Goal: Complete application form

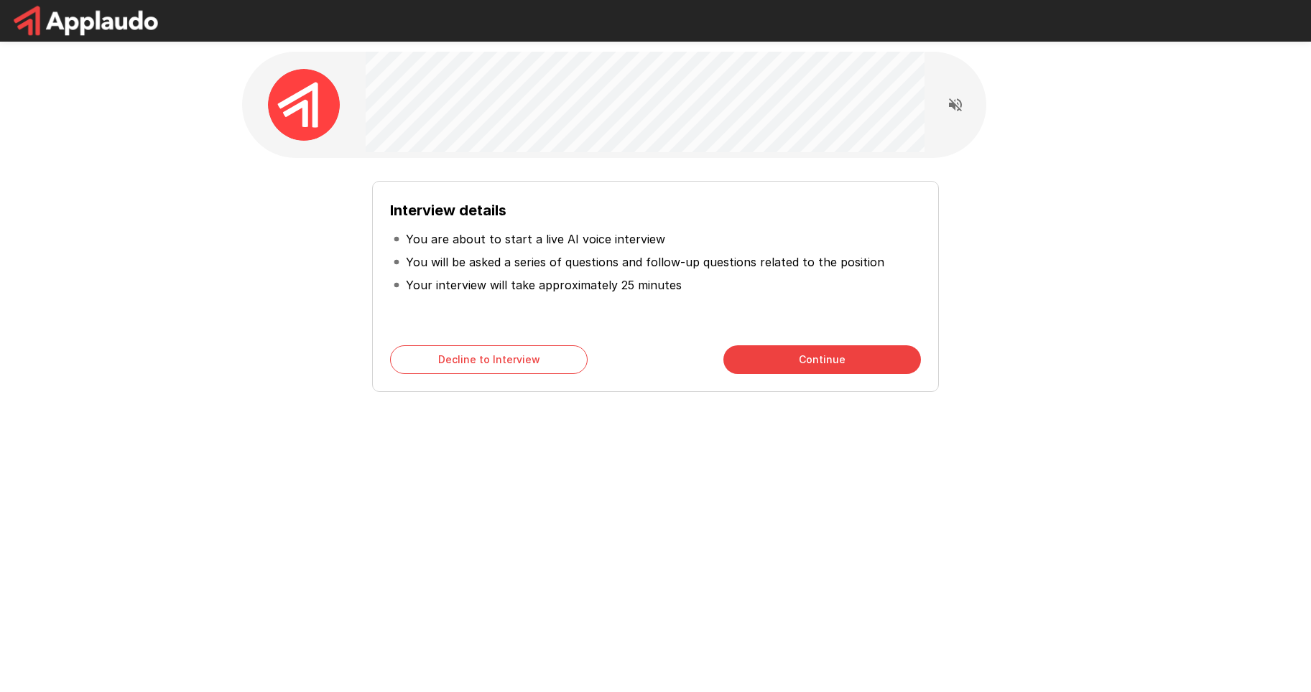
click at [812, 368] on button "Continue" at bounding box center [822, 359] width 198 height 29
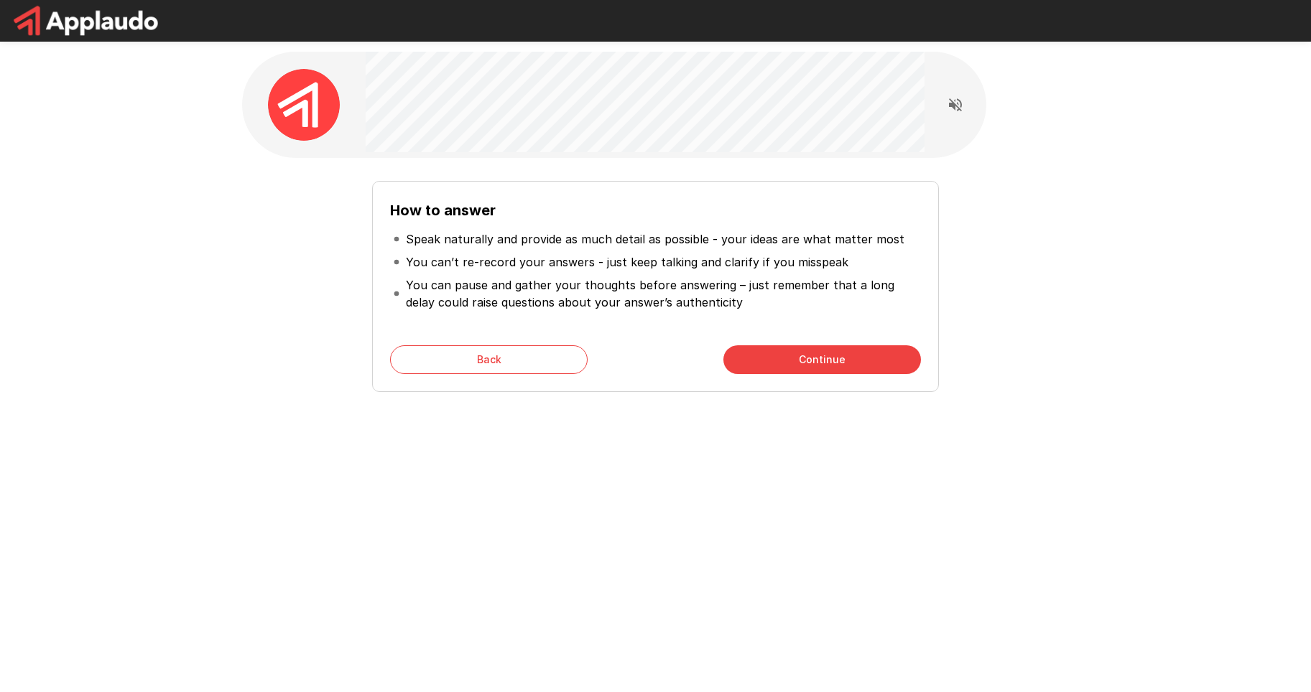
click at [811, 362] on button "Continue" at bounding box center [822, 359] width 198 height 29
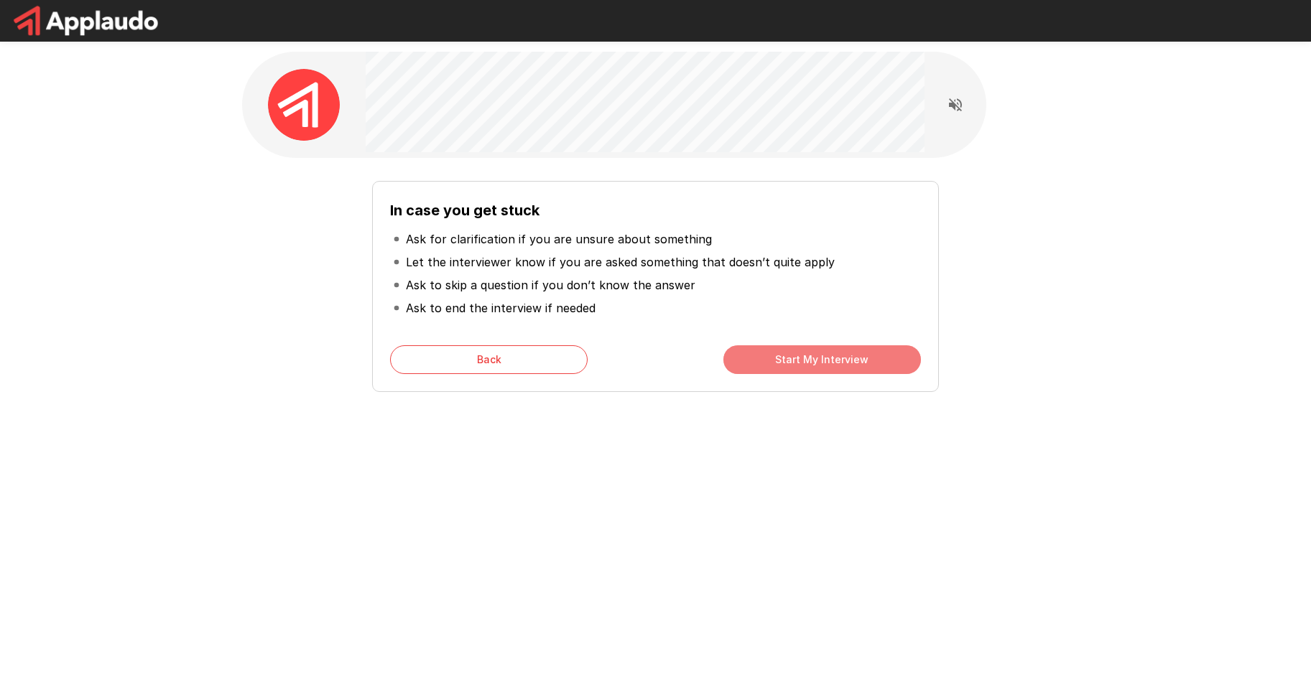
click at [811, 362] on button "Start My Interview" at bounding box center [822, 359] width 198 height 29
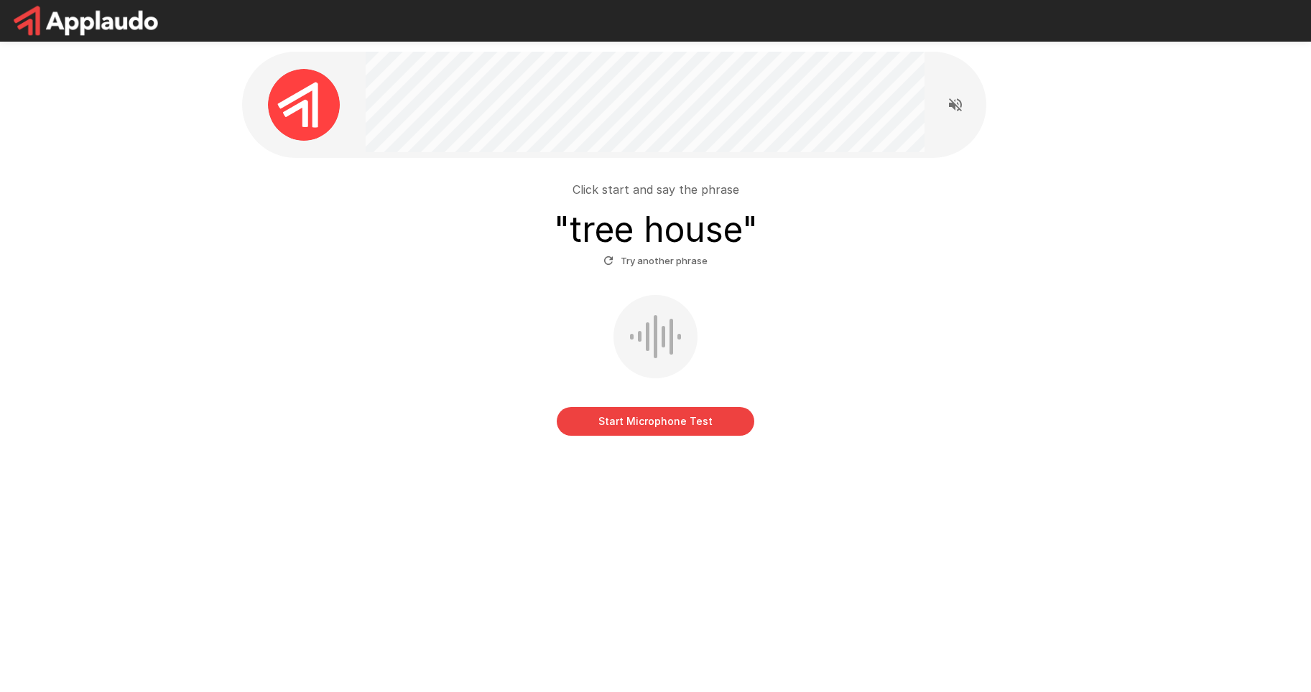
click at [631, 428] on button "Start Microphone Test" at bounding box center [656, 421] width 198 height 29
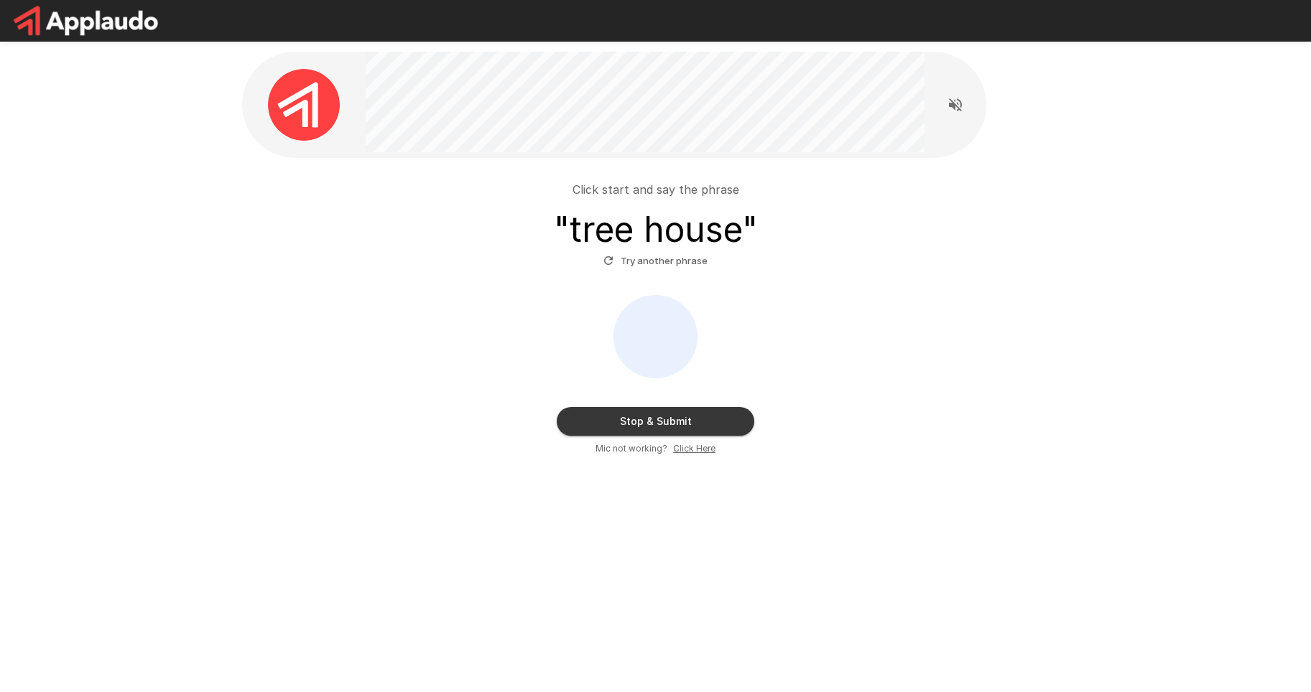
click at [692, 436] on div "Stop & Submit Mic not working? Click Here" at bounding box center [656, 375] width 816 height 161
click at [690, 426] on button "Stop & Submit" at bounding box center [656, 421] width 198 height 29
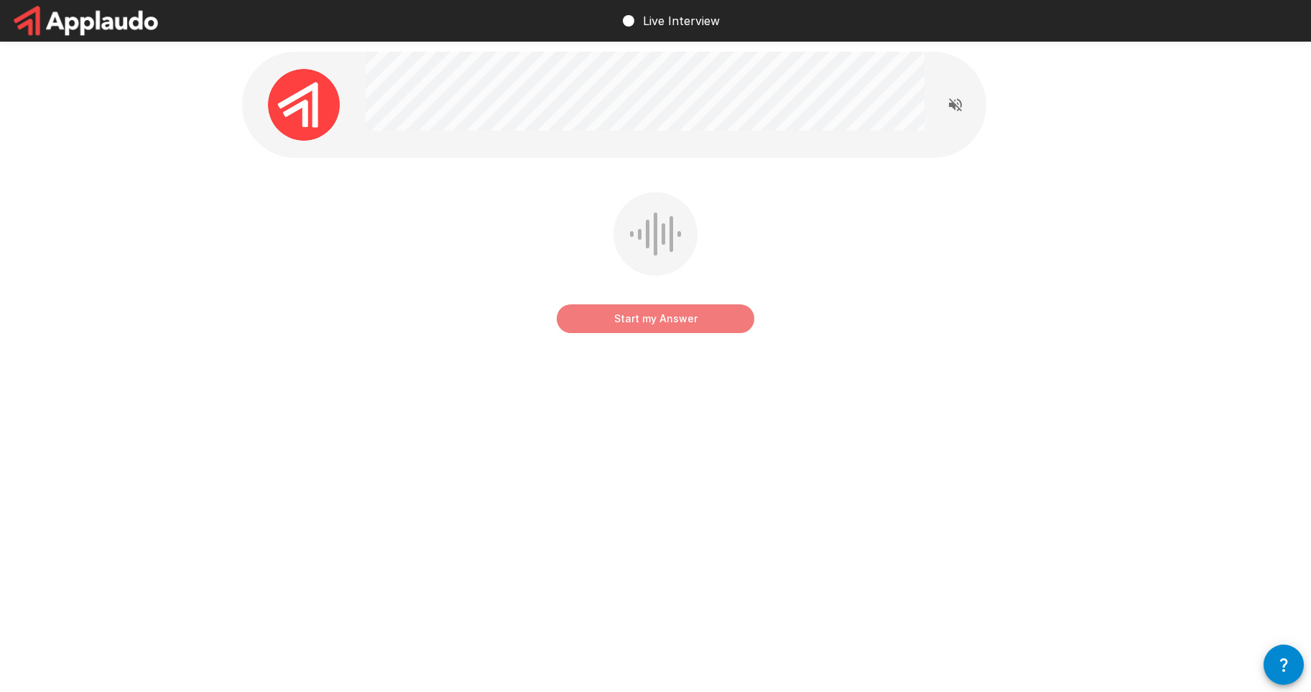
click at [665, 312] on button "Start my Answer" at bounding box center [656, 319] width 198 height 29
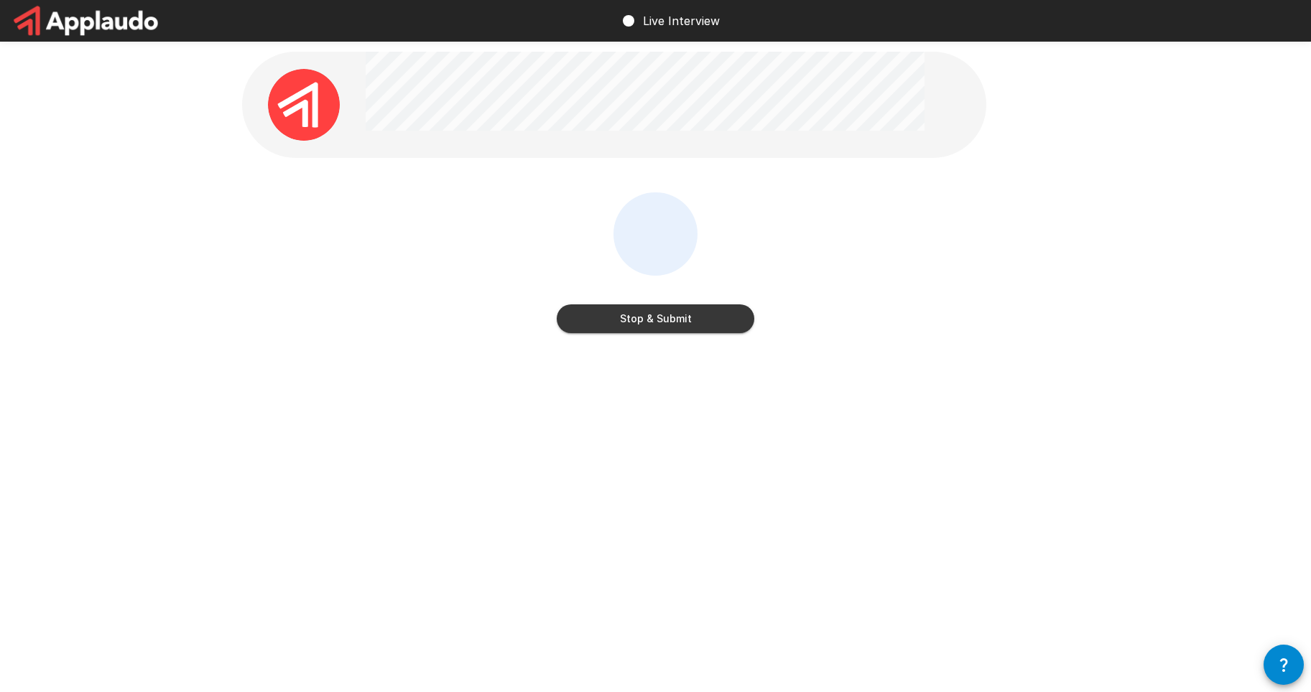
click at [668, 316] on button "Stop & Submit" at bounding box center [656, 319] width 198 height 29
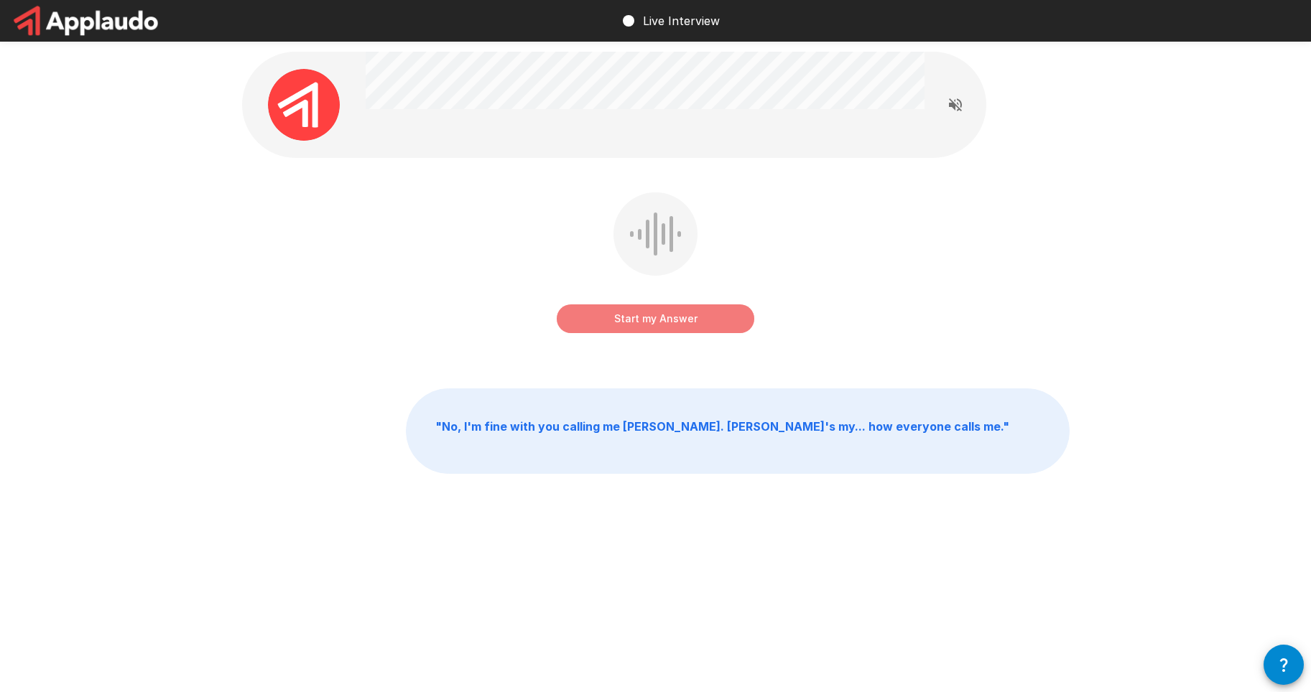
click at [651, 320] on button "Start my Answer" at bounding box center [656, 319] width 198 height 29
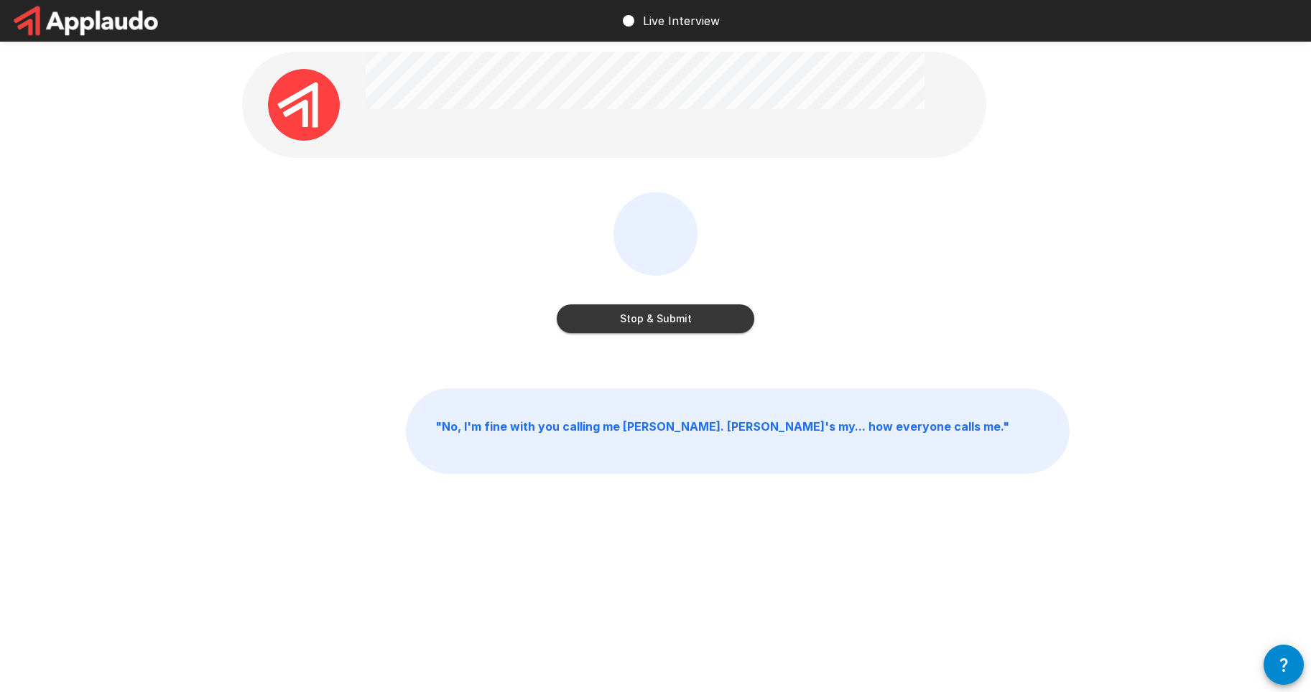
click at [690, 325] on button "Stop & Submit" at bounding box center [656, 319] width 198 height 29
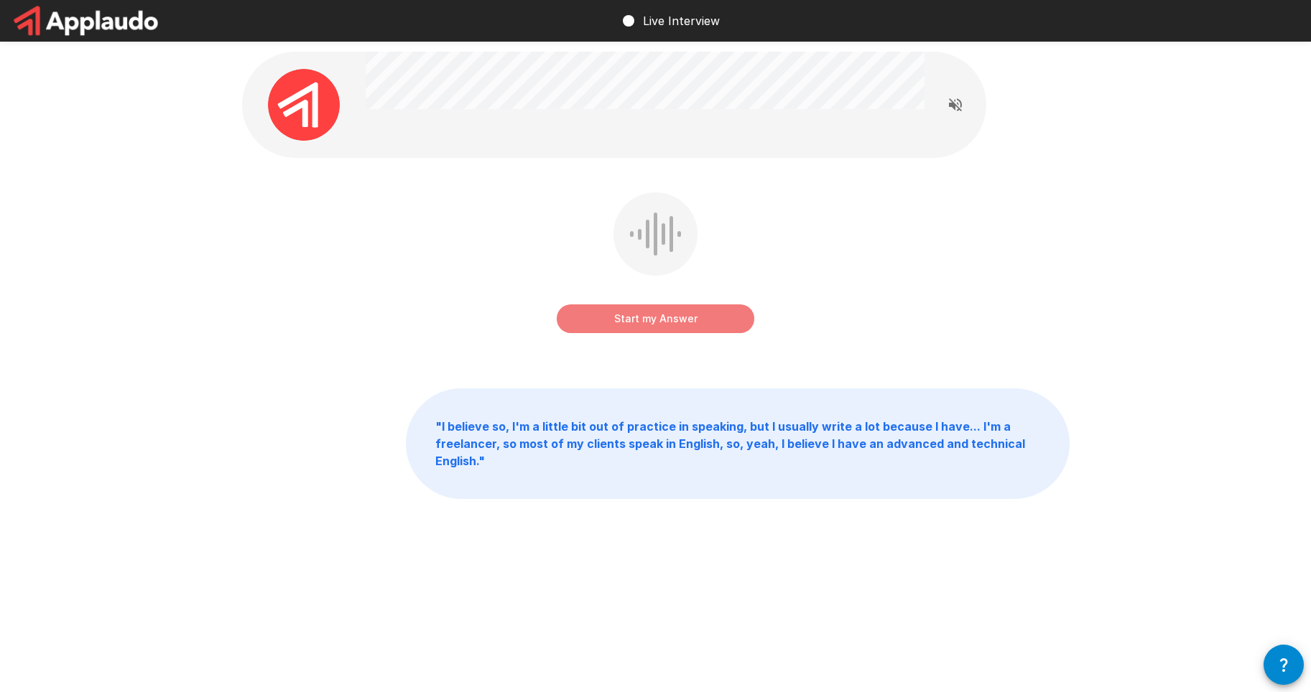
click at [649, 311] on button "Start my Answer" at bounding box center [656, 319] width 198 height 29
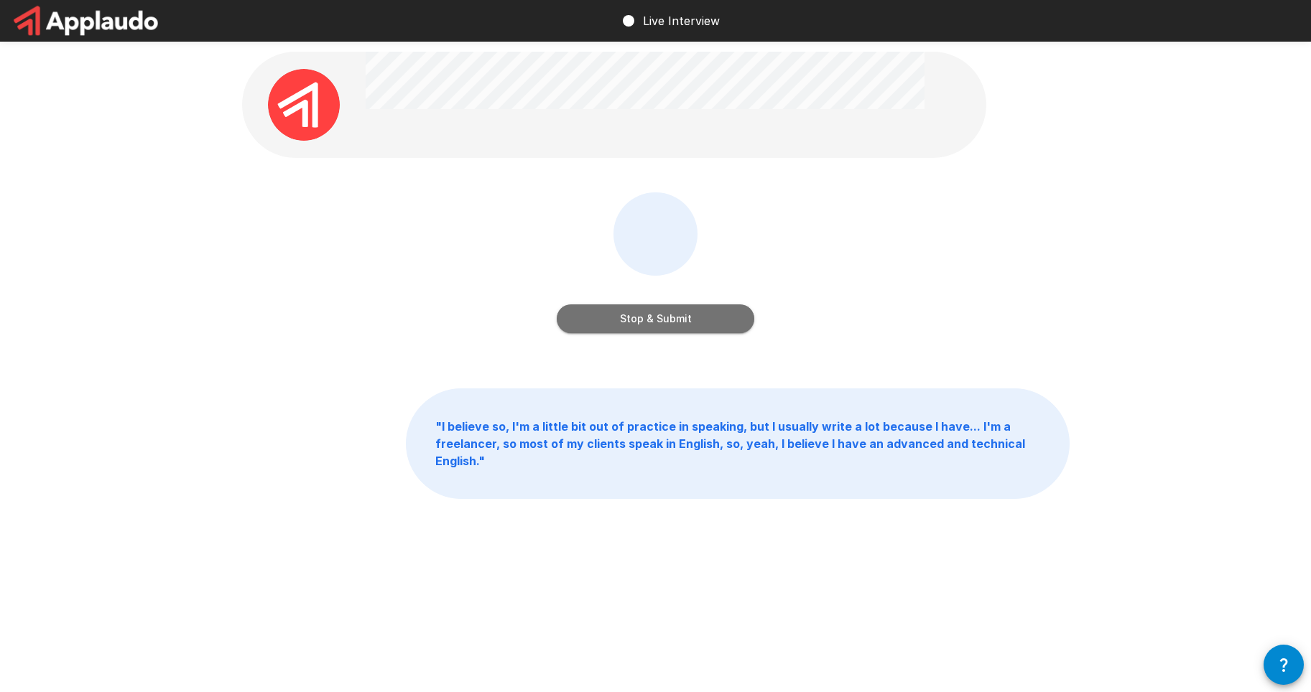
click at [612, 318] on button "Stop & Submit" at bounding box center [656, 319] width 198 height 29
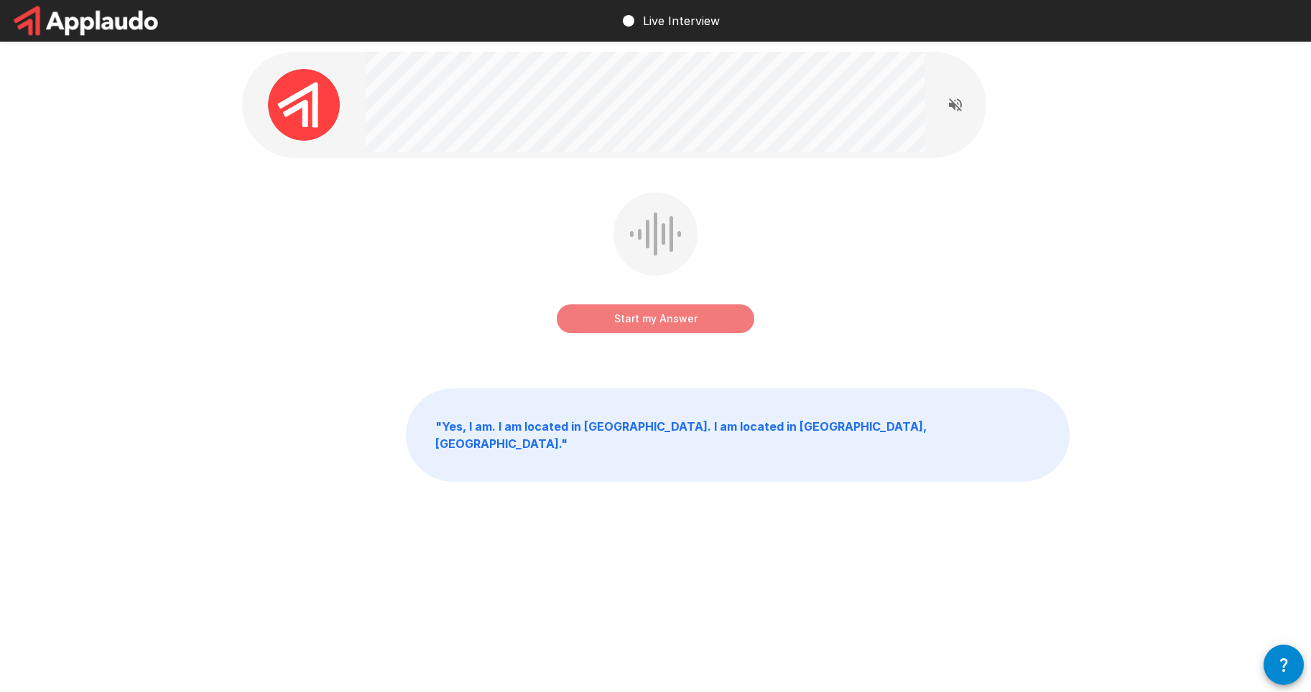
click at [682, 315] on button "Start my Answer" at bounding box center [656, 319] width 198 height 29
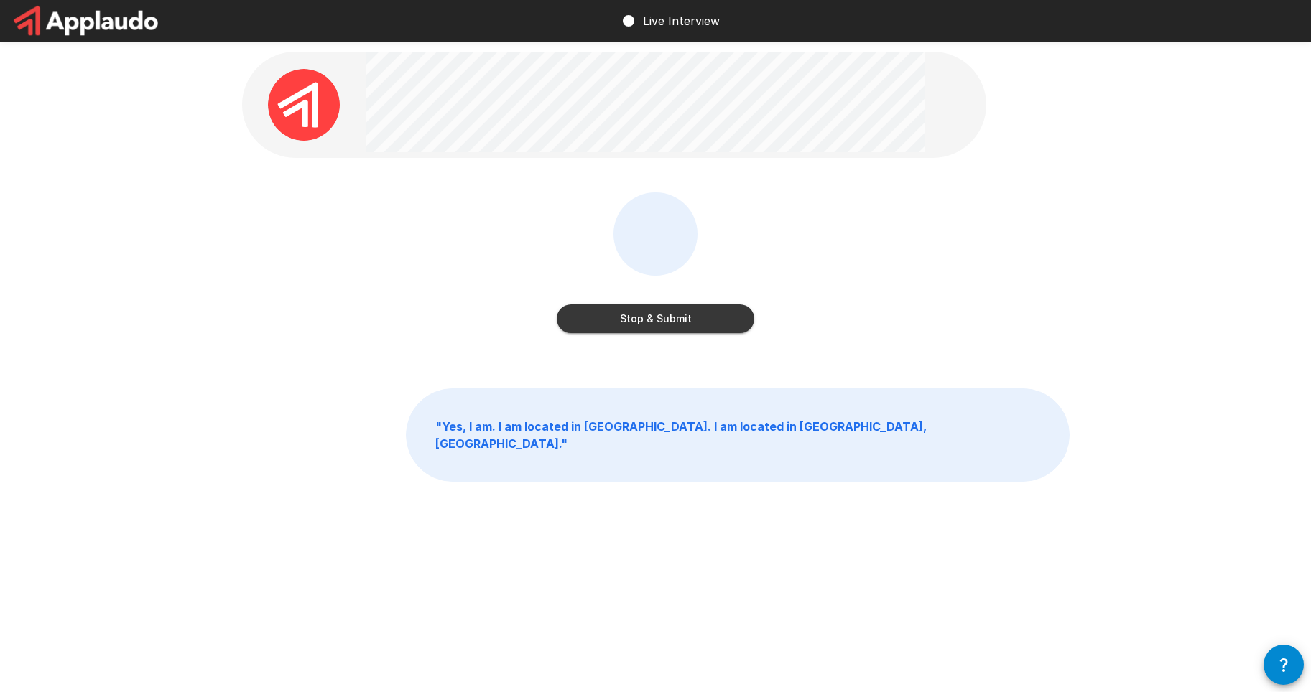
click at [620, 319] on button "Stop & Submit" at bounding box center [656, 319] width 198 height 29
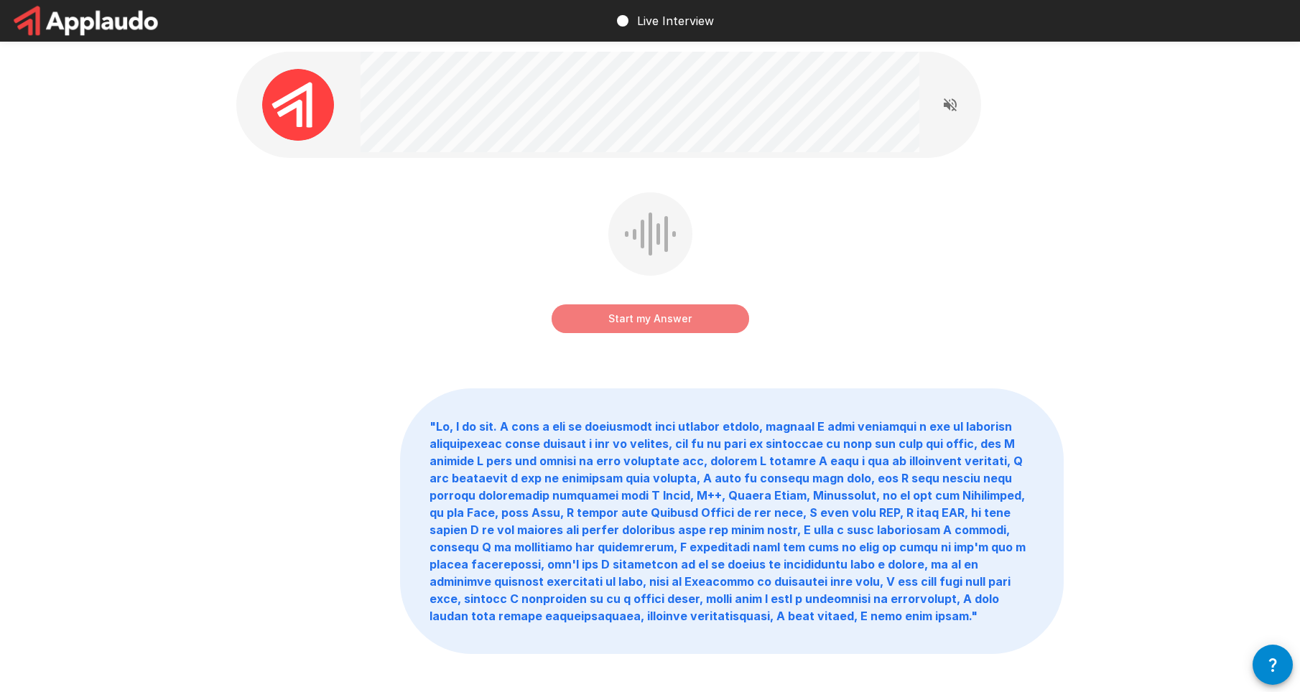
click at [621, 315] on button "Start my Answer" at bounding box center [651, 319] width 198 height 29
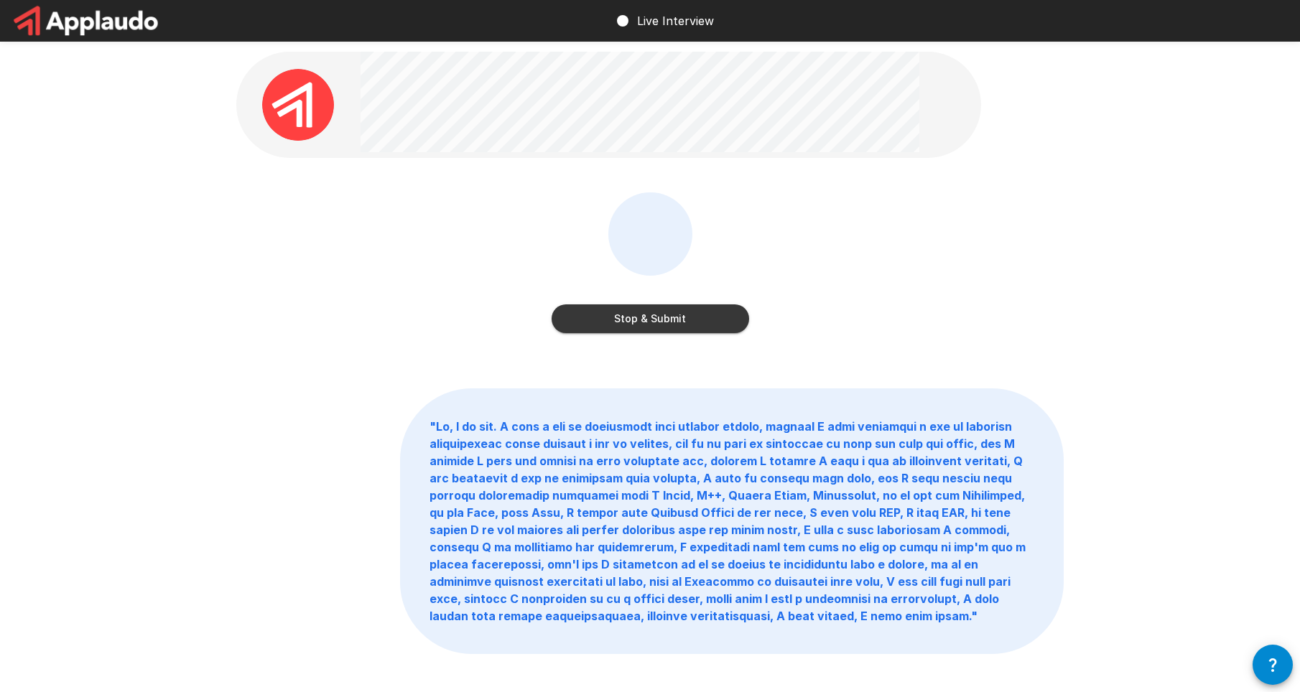
click at [621, 325] on button "Stop & Submit" at bounding box center [651, 319] width 198 height 29
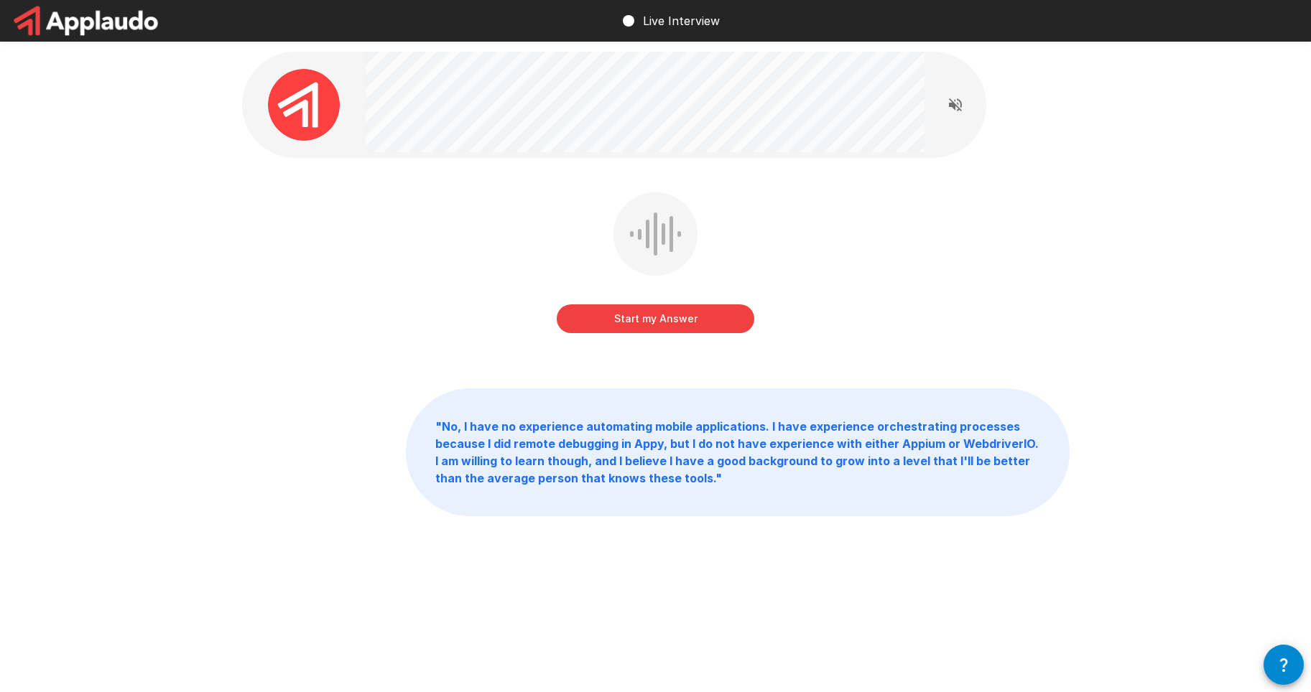
click at [662, 315] on button "Start my Answer" at bounding box center [656, 319] width 198 height 29
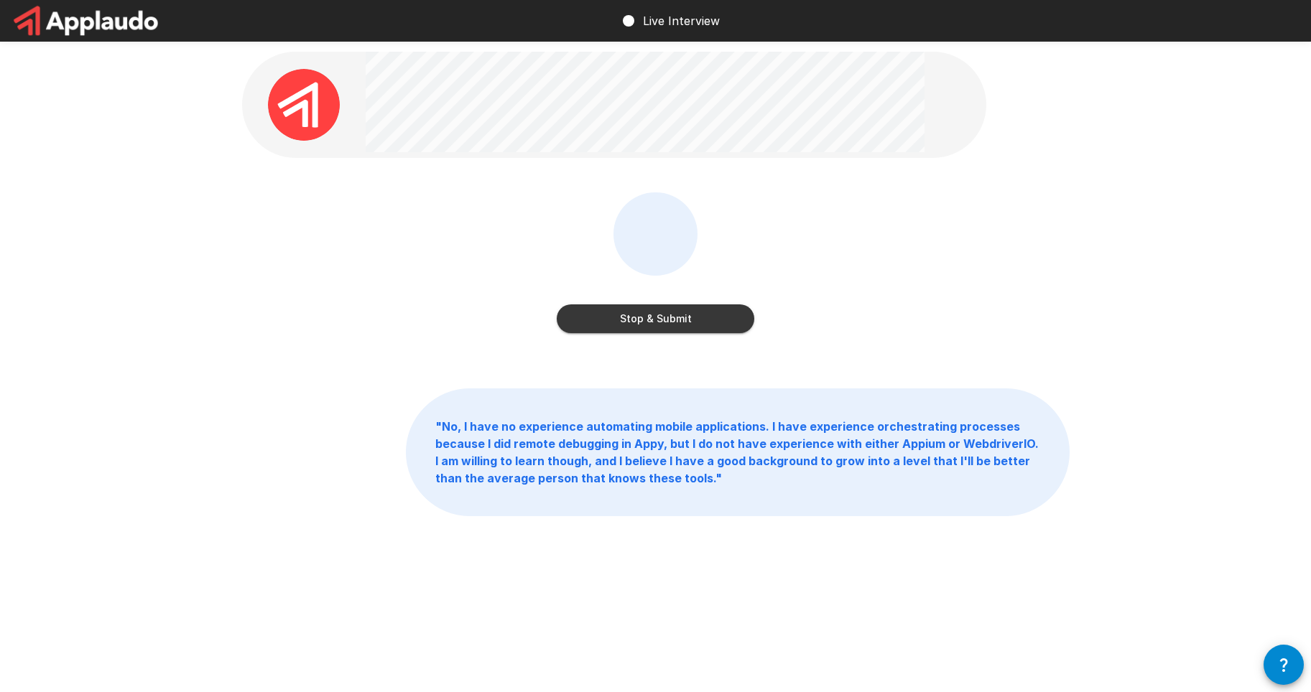
click at [674, 325] on button "Stop & Submit" at bounding box center [656, 319] width 198 height 29
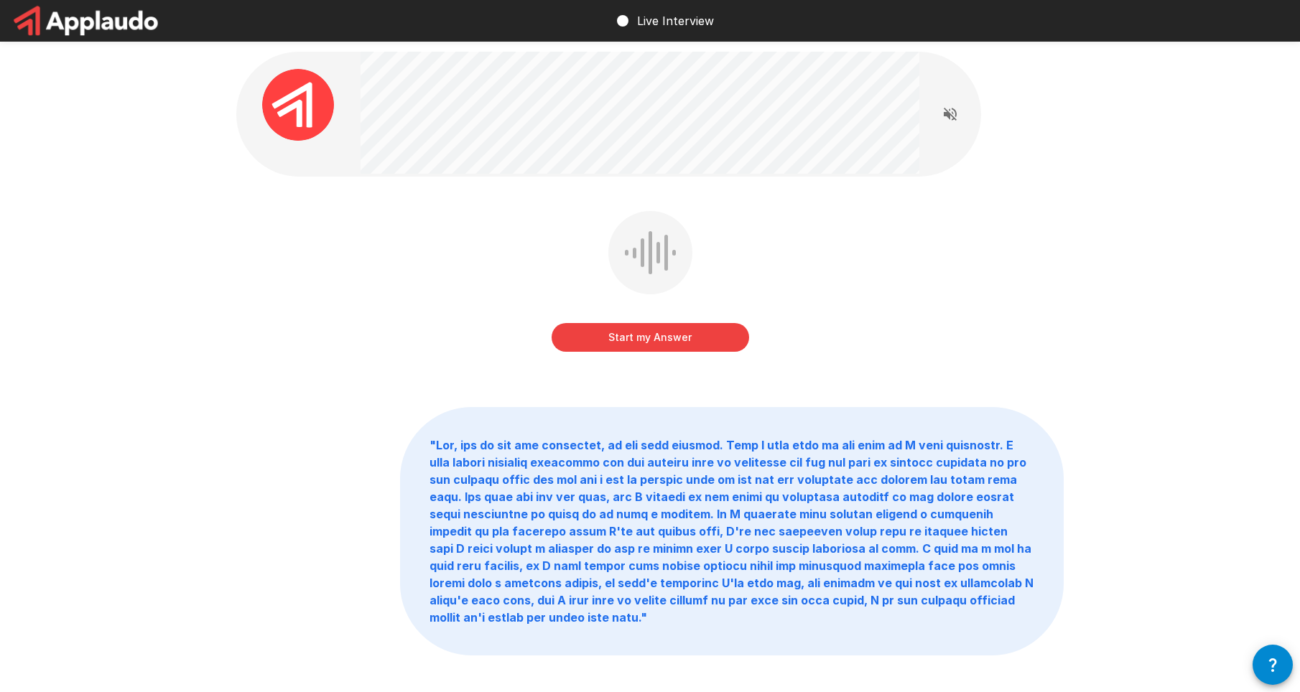
click at [643, 338] on button "Start my Answer" at bounding box center [651, 337] width 198 height 29
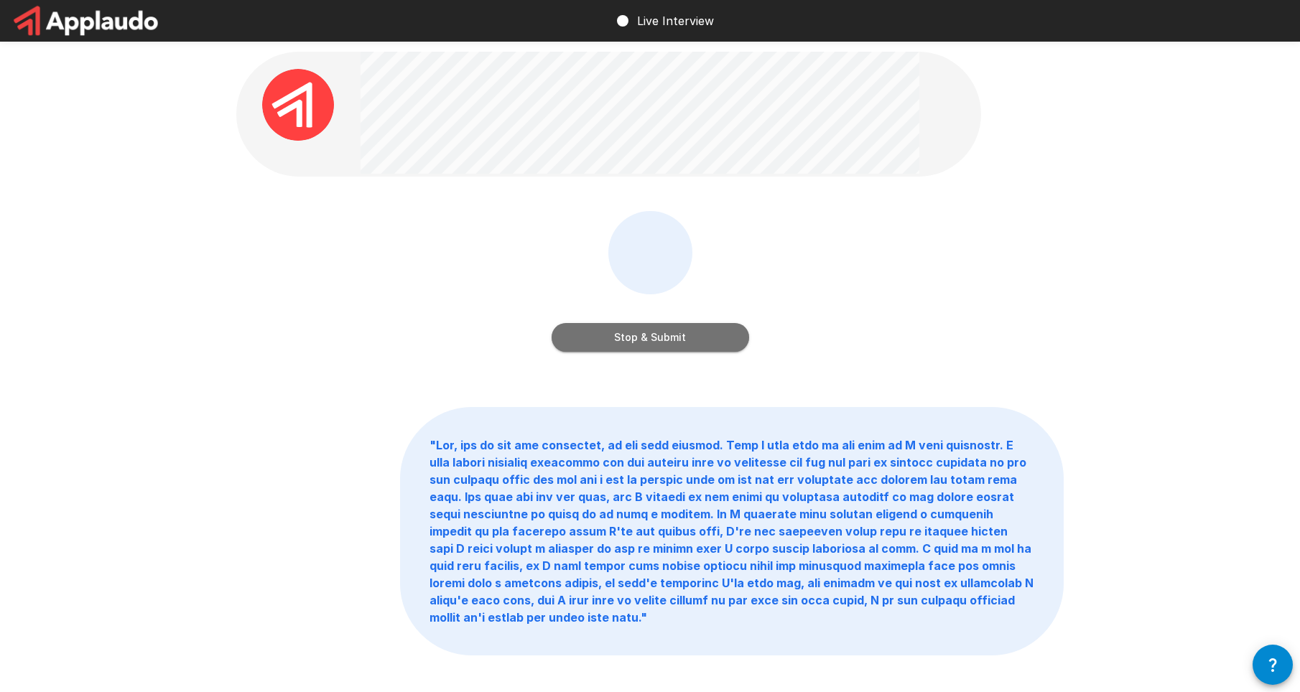
click at [616, 340] on button "Stop & Submit" at bounding box center [651, 337] width 198 height 29
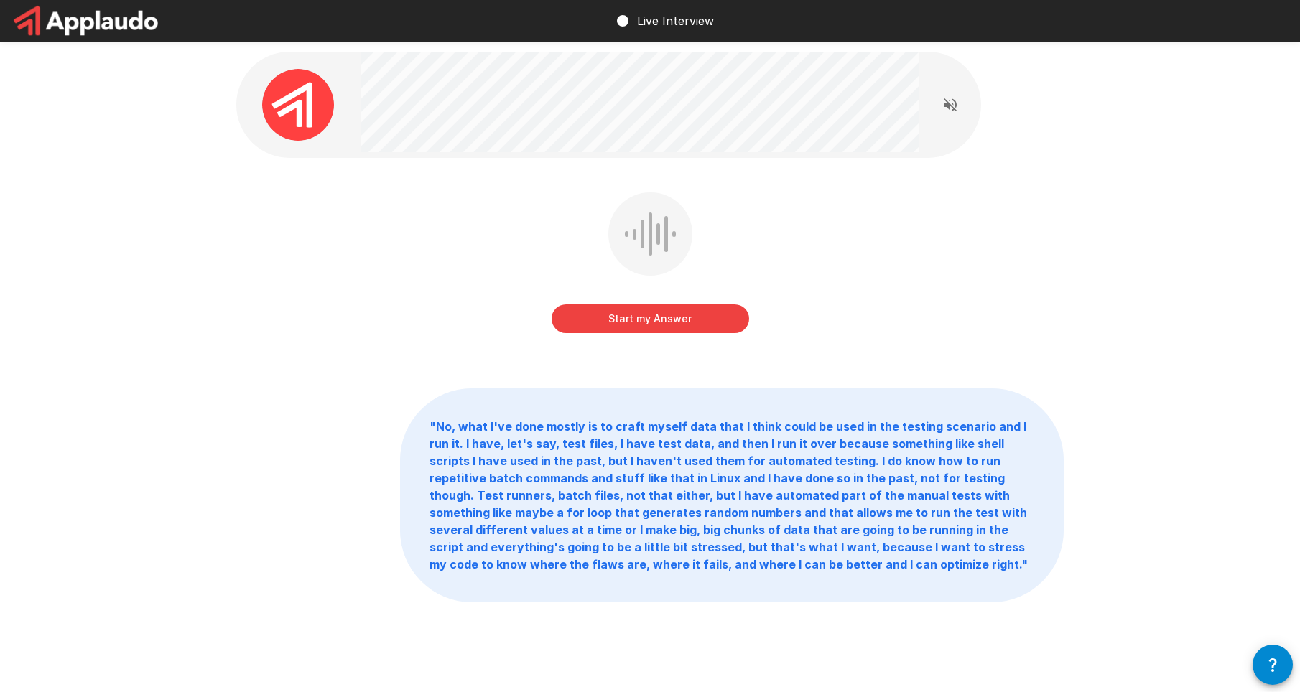
click at [615, 320] on button "Start my Answer" at bounding box center [651, 319] width 198 height 29
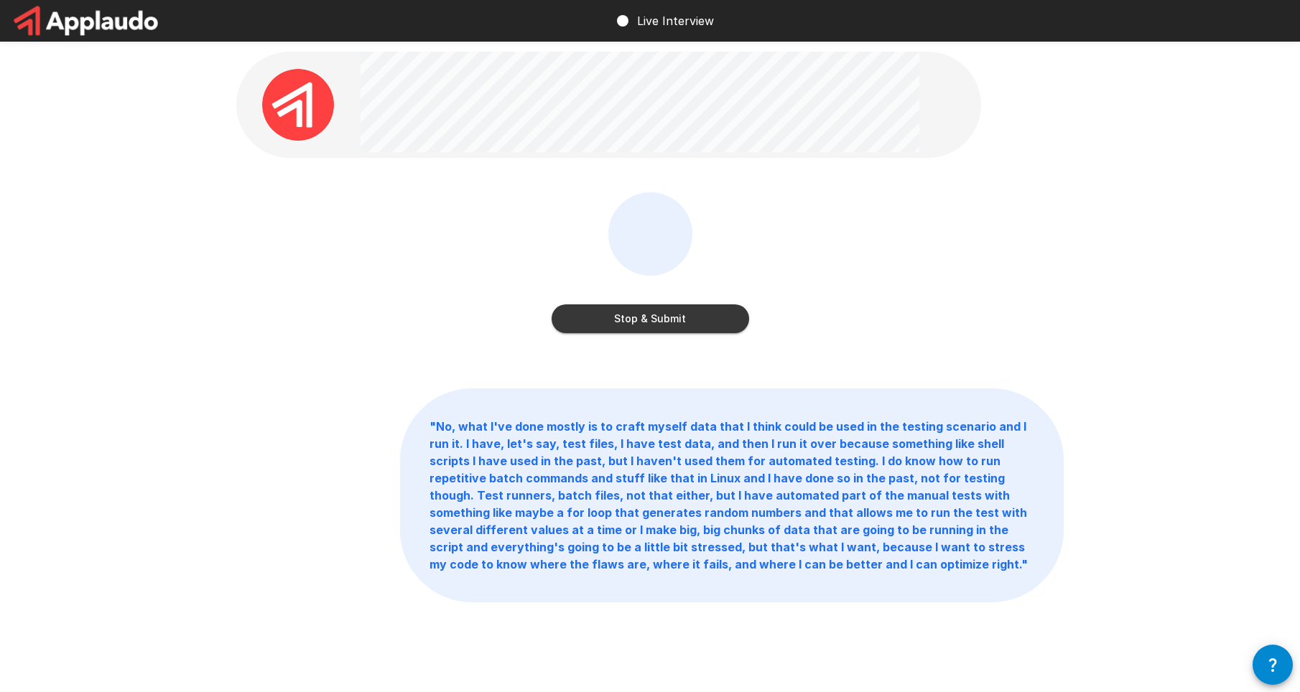
click at [603, 314] on button "Stop & Submit" at bounding box center [651, 319] width 198 height 29
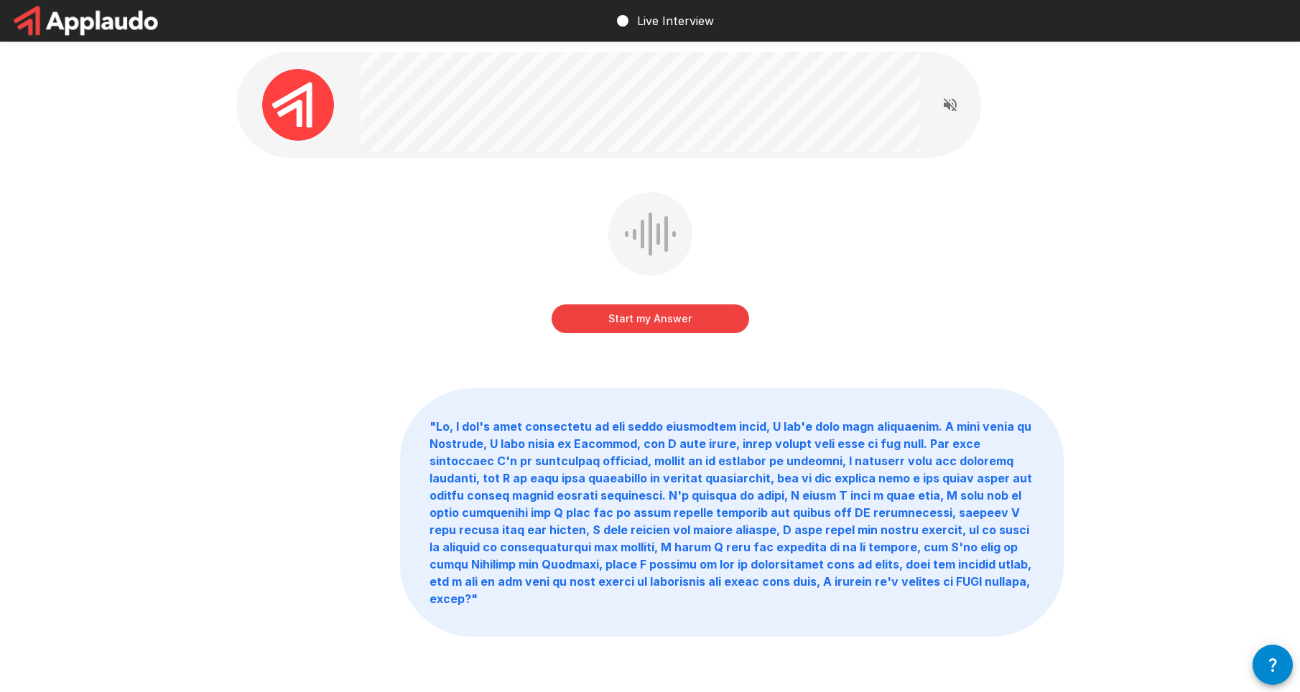
click at [659, 317] on button "Start my Answer" at bounding box center [651, 319] width 198 height 29
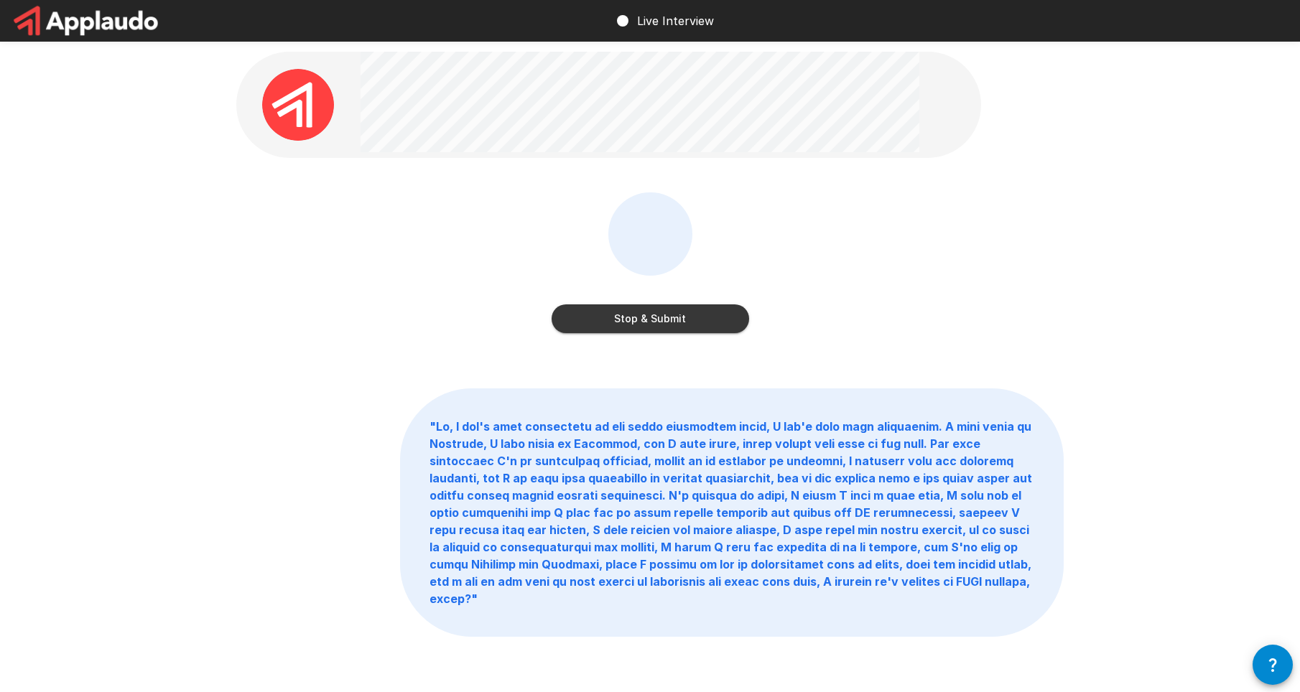
click at [660, 325] on button "Stop & Submit" at bounding box center [651, 319] width 198 height 29
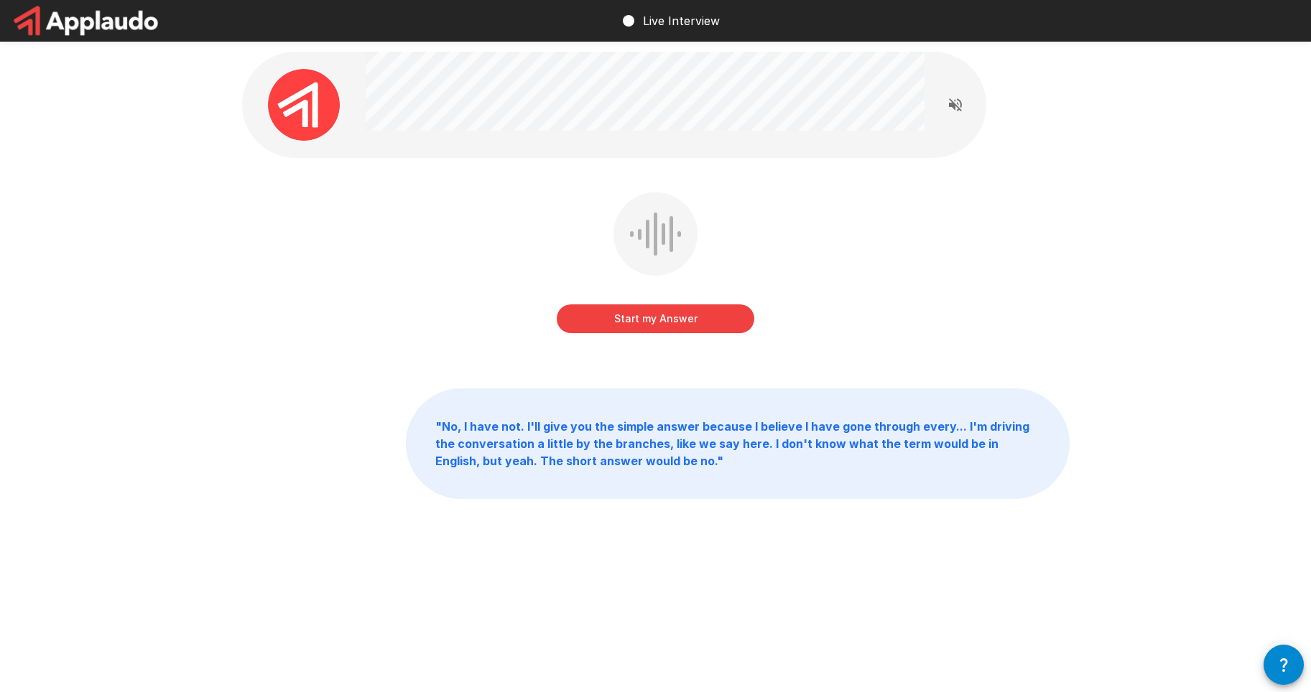
click at [686, 314] on button "Start my Answer" at bounding box center [656, 319] width 198 height 29
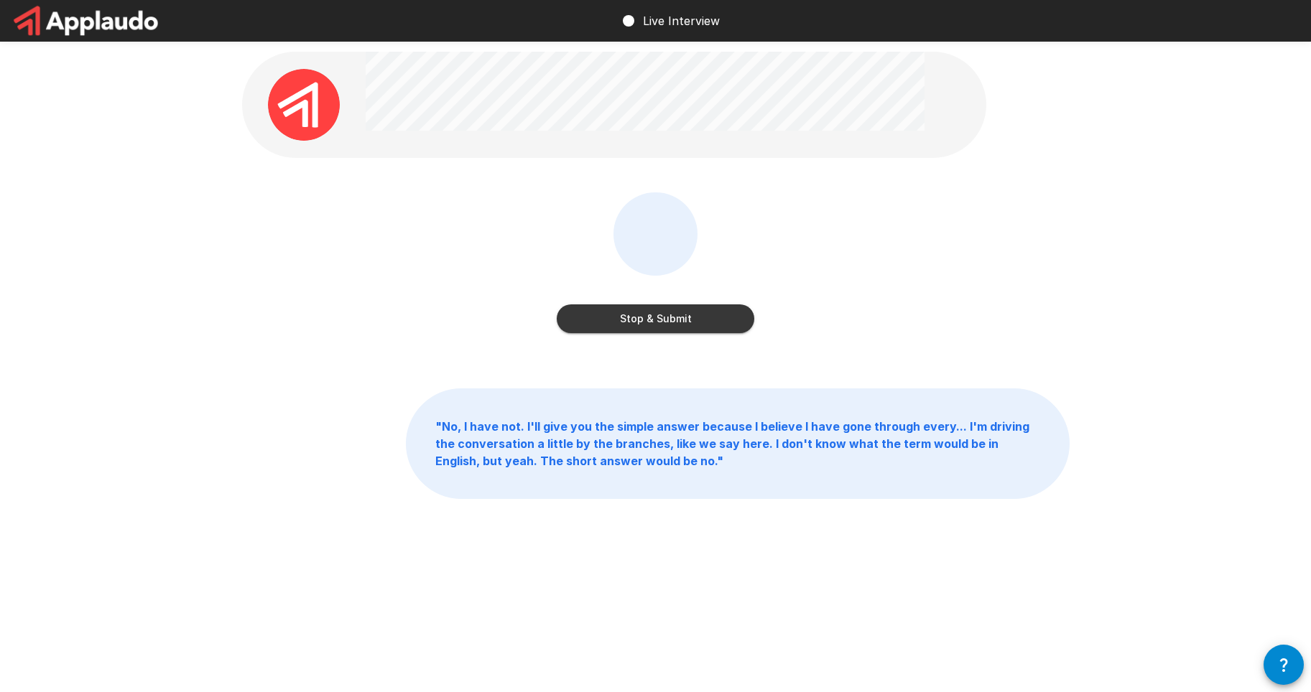
click at [686, 314] on button "Stop & Submit" at bounding box center [656, 319] width 198 height 29
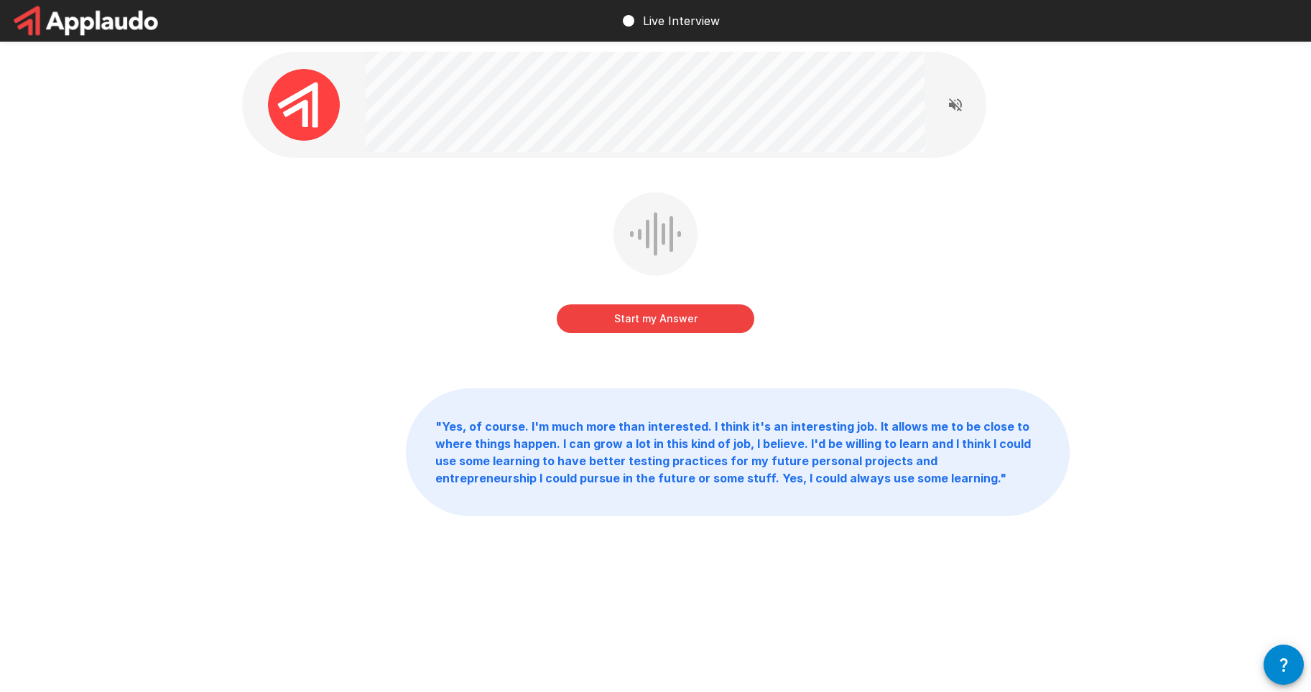
click at [598, 322] on button "Start my Answer" at bounding box center [656, 319] width 198 height 29
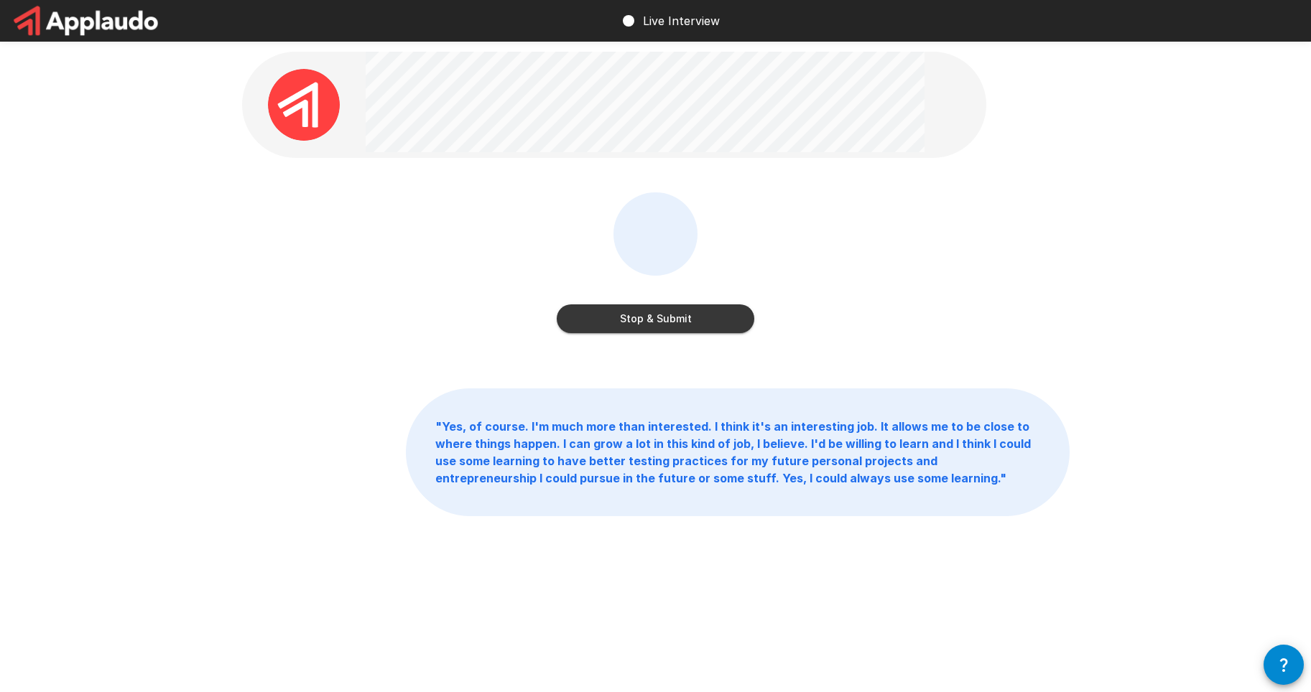
click at [675, 315] on button "Stop & Submit" at bounding box center [656, 319] width 198 height 29
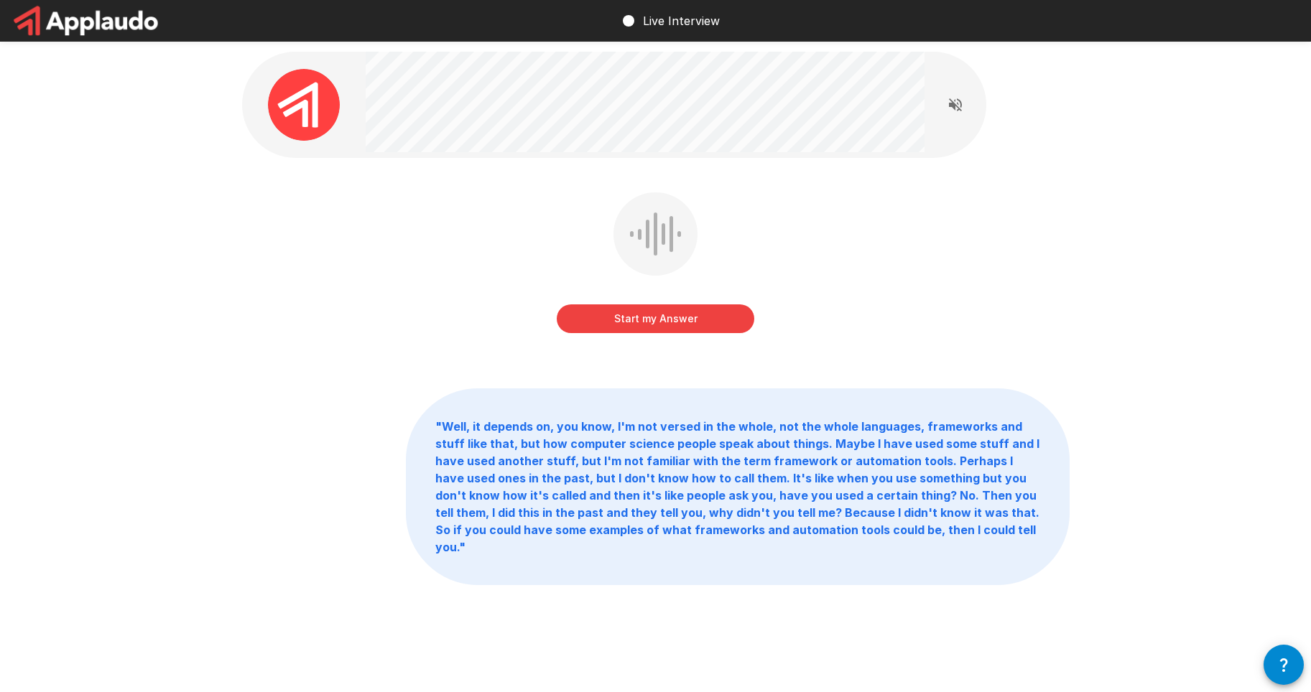
click at [689, 325] on button "Start my Answer" at bounding box center [656, 319] width 198 height 29
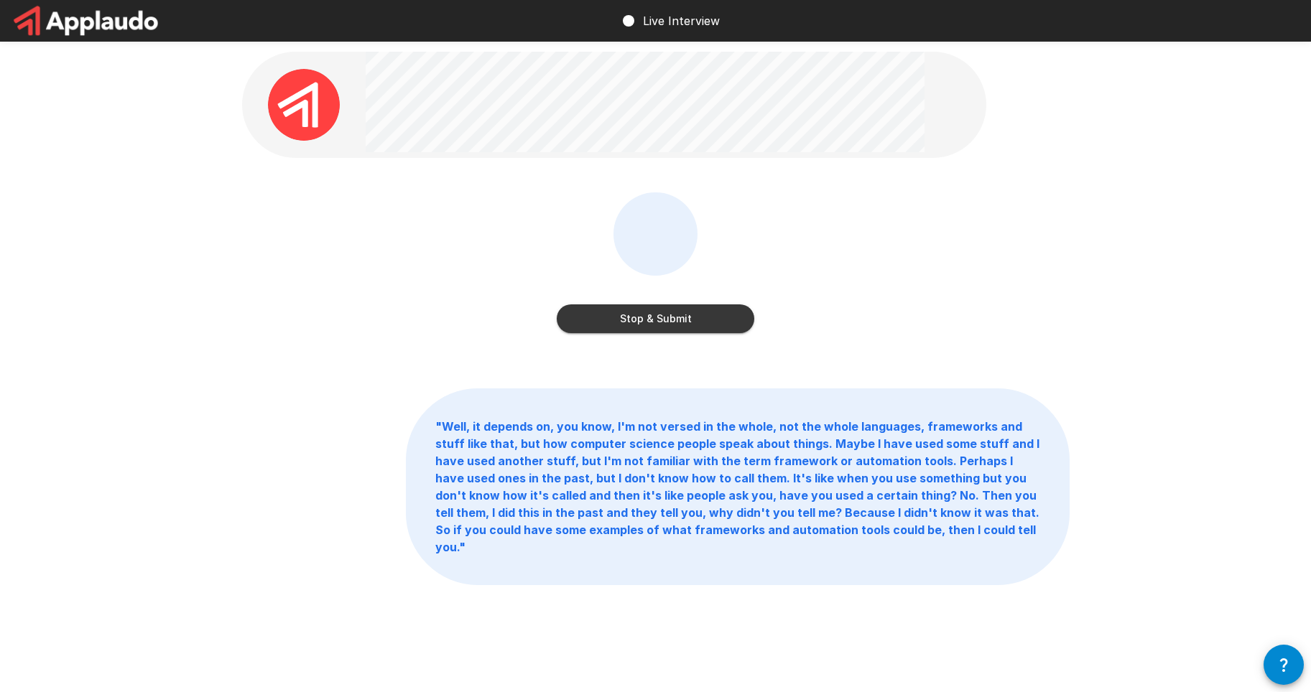
click at [688, 325] on button "Stop & Submit" at bounding box center [656, 319] width 198 height 29
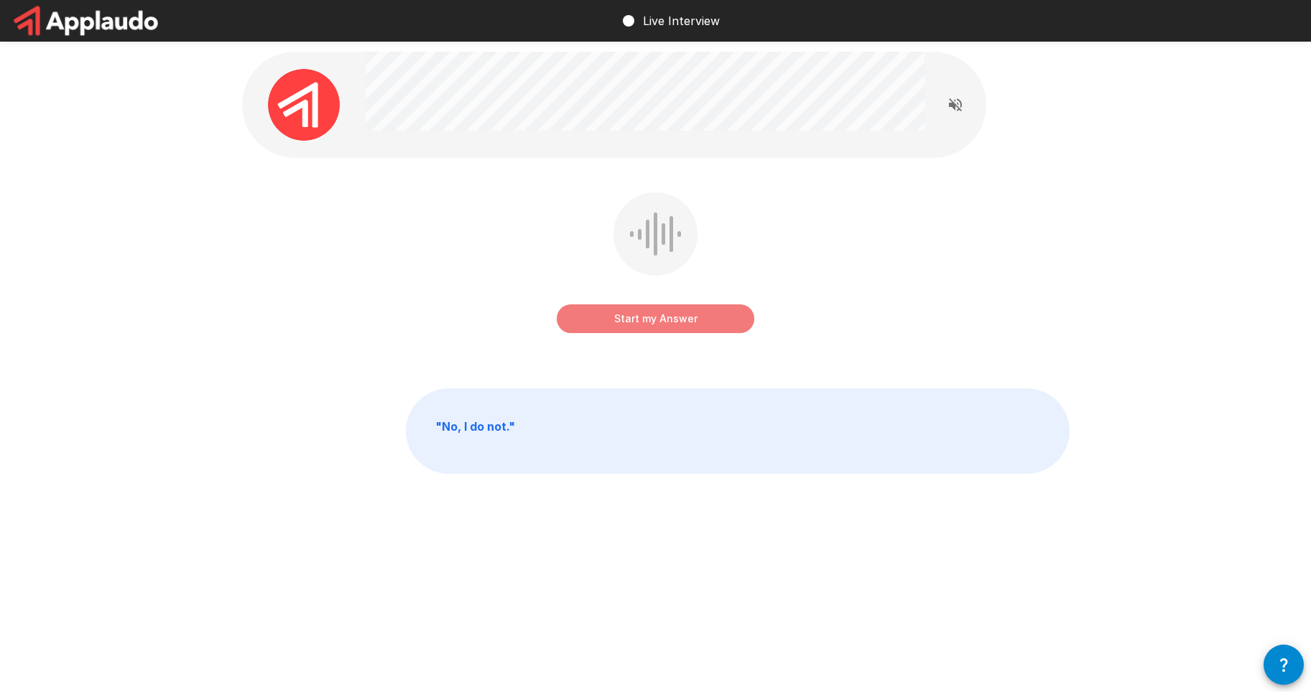
click at [624, 328] on button "Start my Answer" at bounding box center [656, 319] width 198 height 29
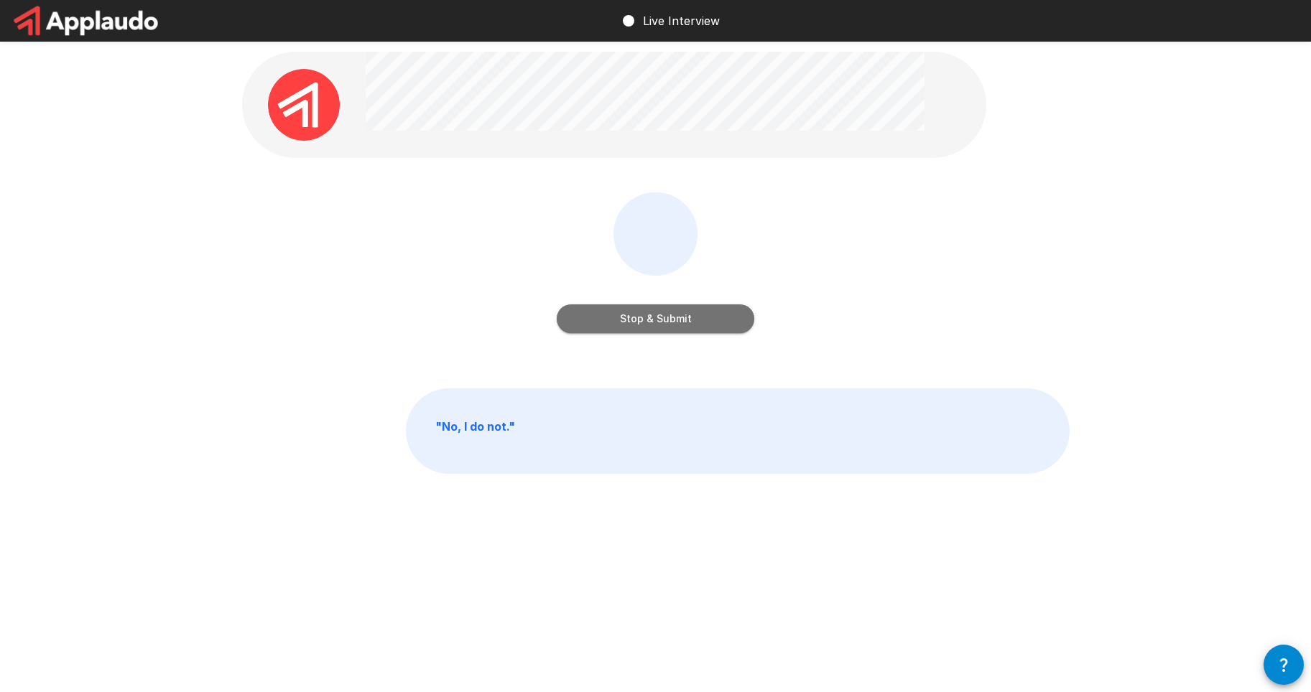
click at [680, 312] on button "Stop & Submit" at bounding box center [656, 319] width 198 height 29
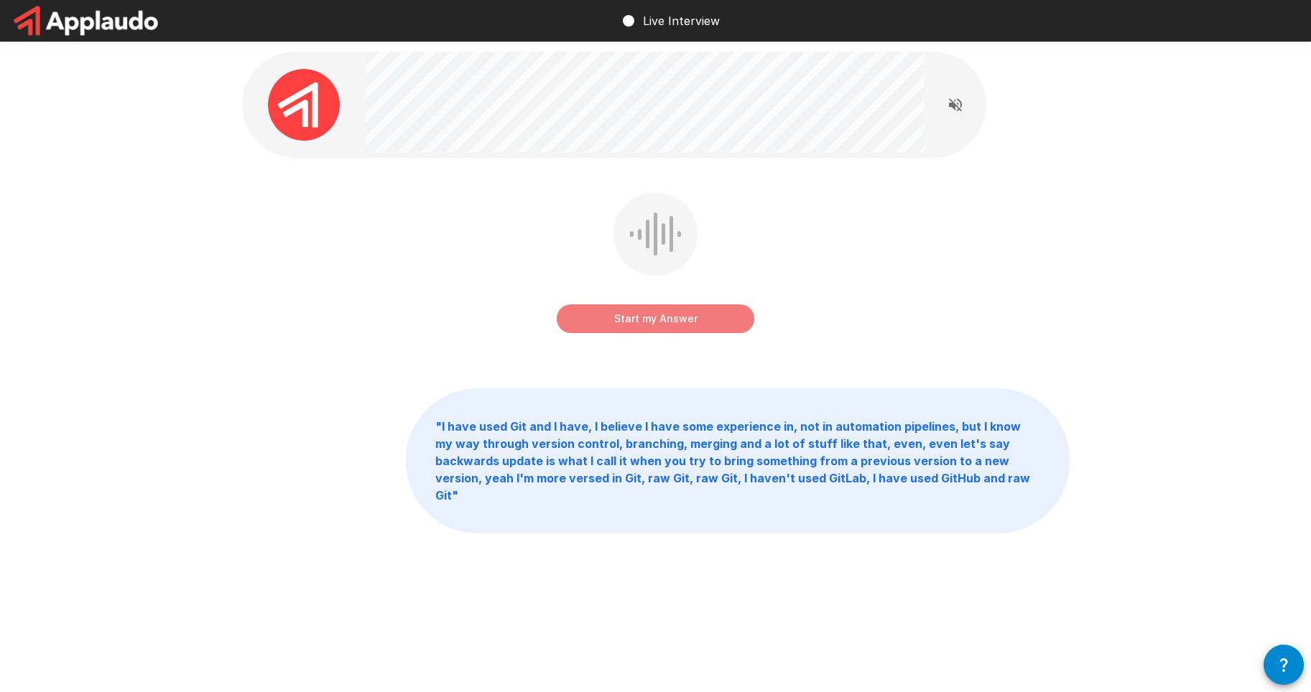
click at [635, 318] on button "Start my Answer" at bounding box center [656, 319] width 198 height 29
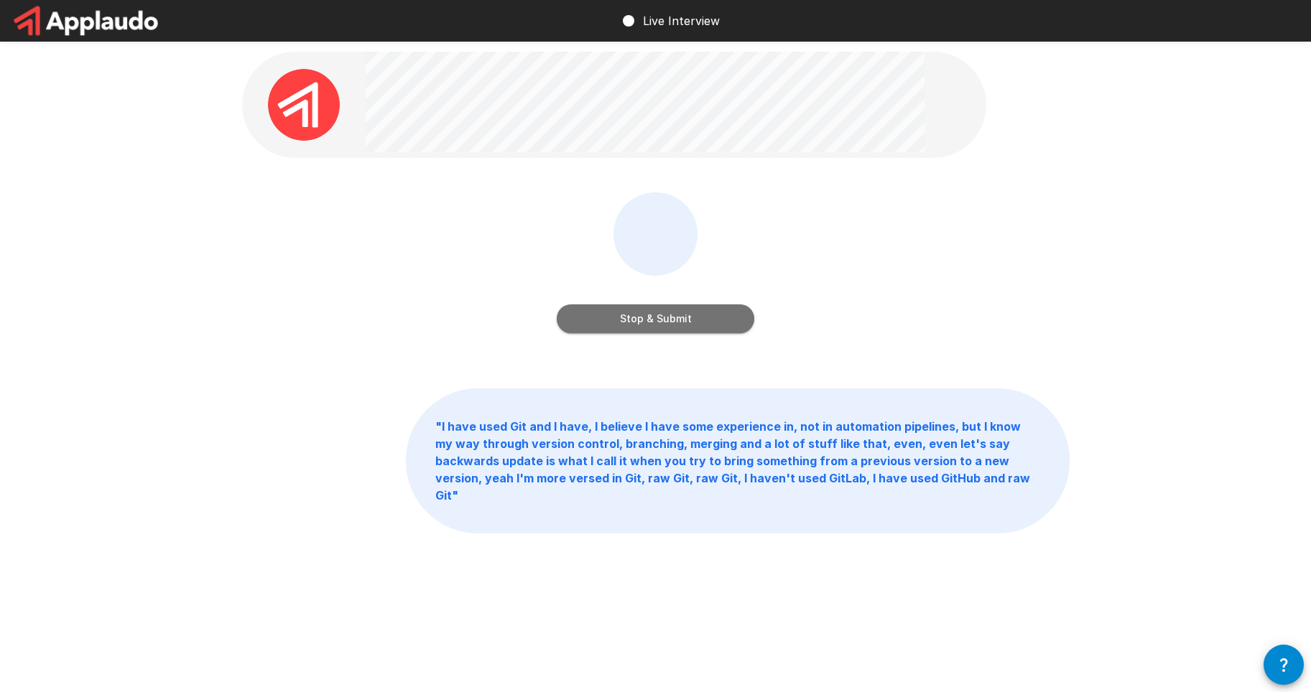
click at [639, 316] on button "Stop & Submit" at bounding box center [656, 319] width 198 height 29
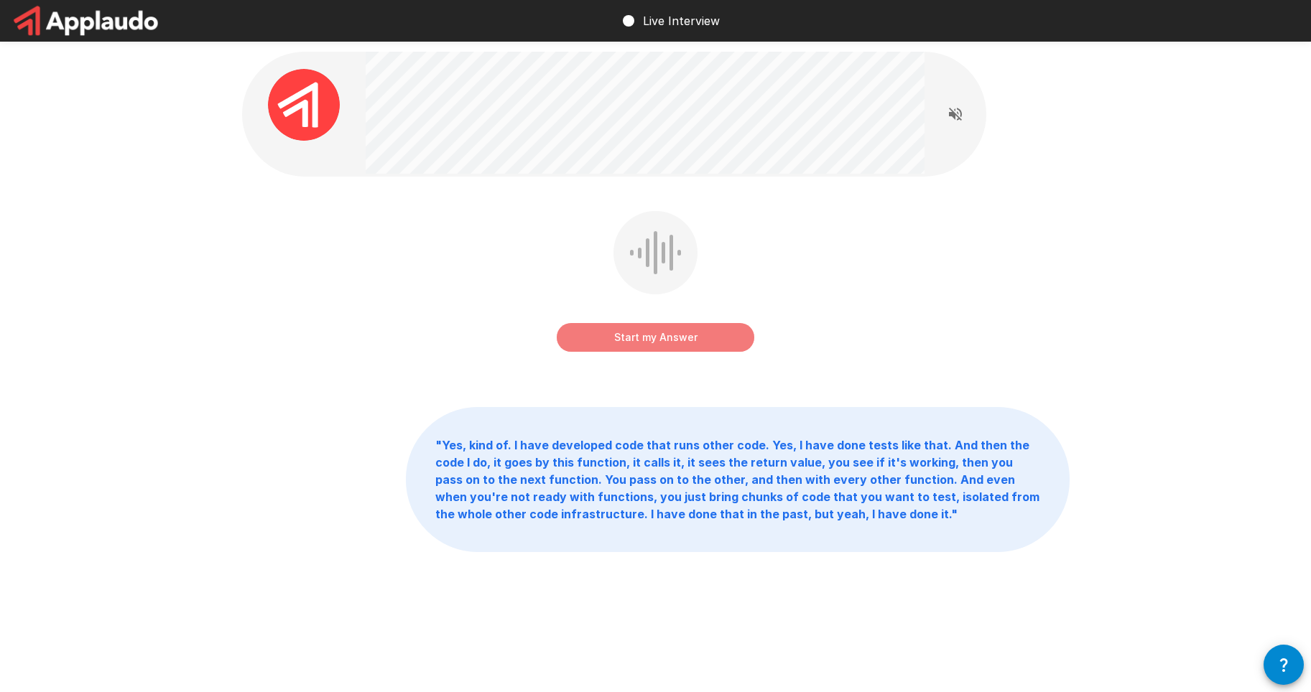
click at [664, 332] on button "Start my Answer" at bounding box center [656, 337] width 198 height 29
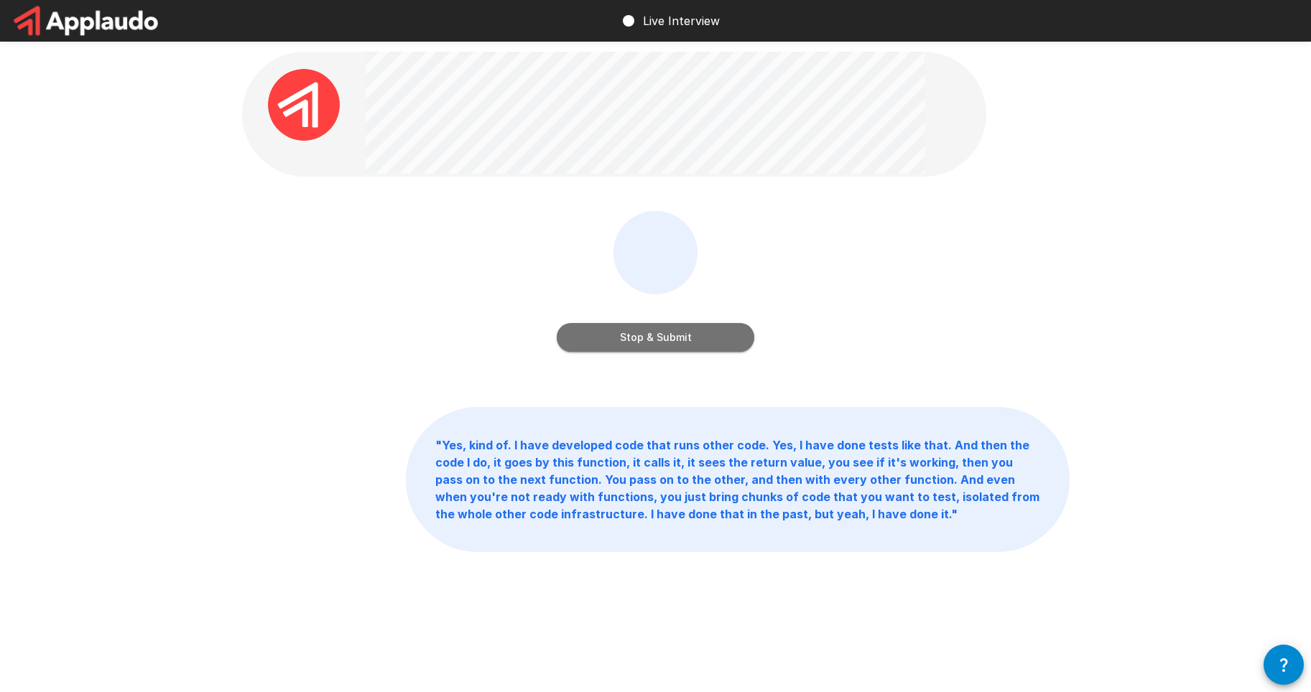
click at [697, 347] on button "Stop & Submit" at bounding box center [656, 337] width 198 height 29
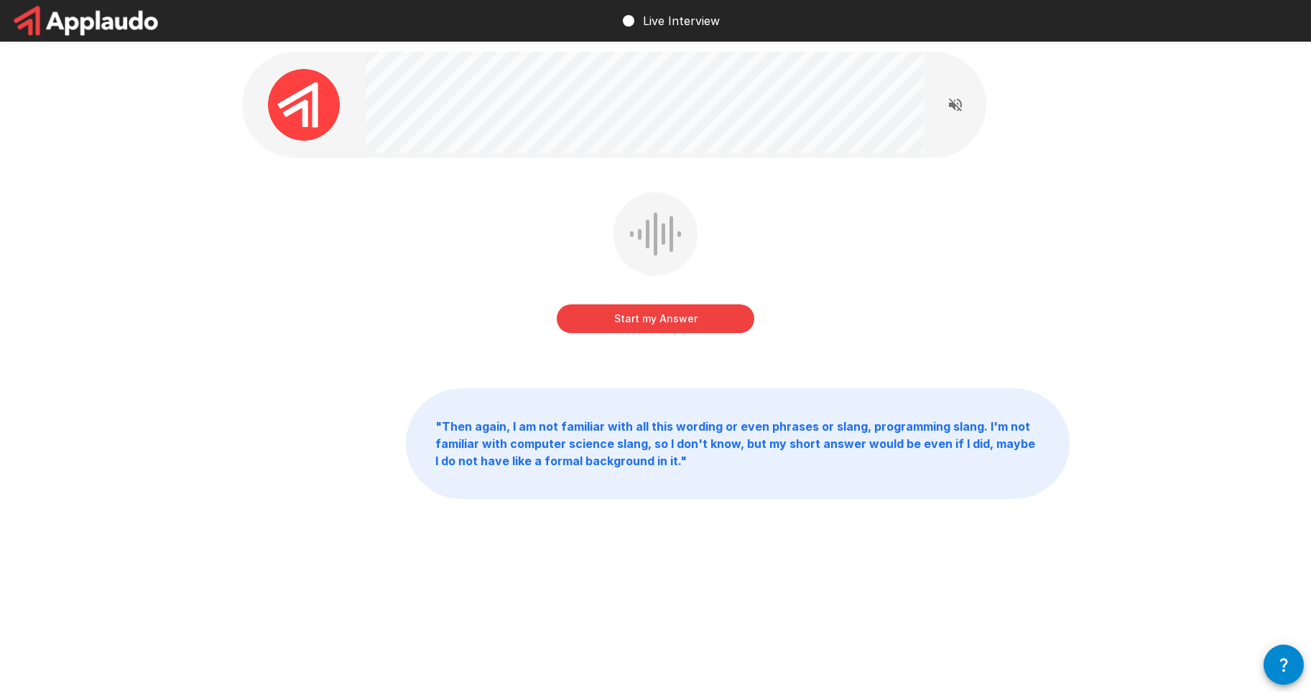
click at [592, 318] on button "Start my Answer" at bounding box center [656, 319] width 198 height 29
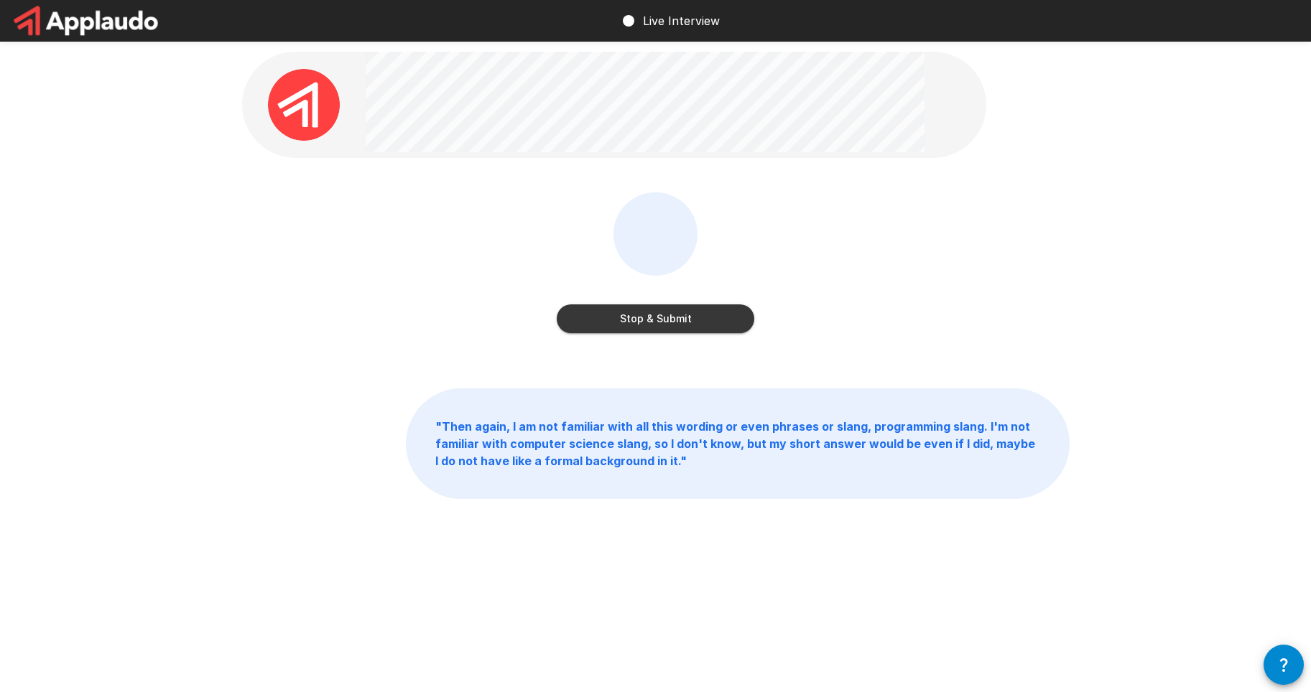
click at [640, 335] on div "Stop & Submit" at bounding box center [656, 265] width 198 height 147
click at [637, 328] on button "Stop & Submit" at bounding box center [656, 319] width 198 height 29
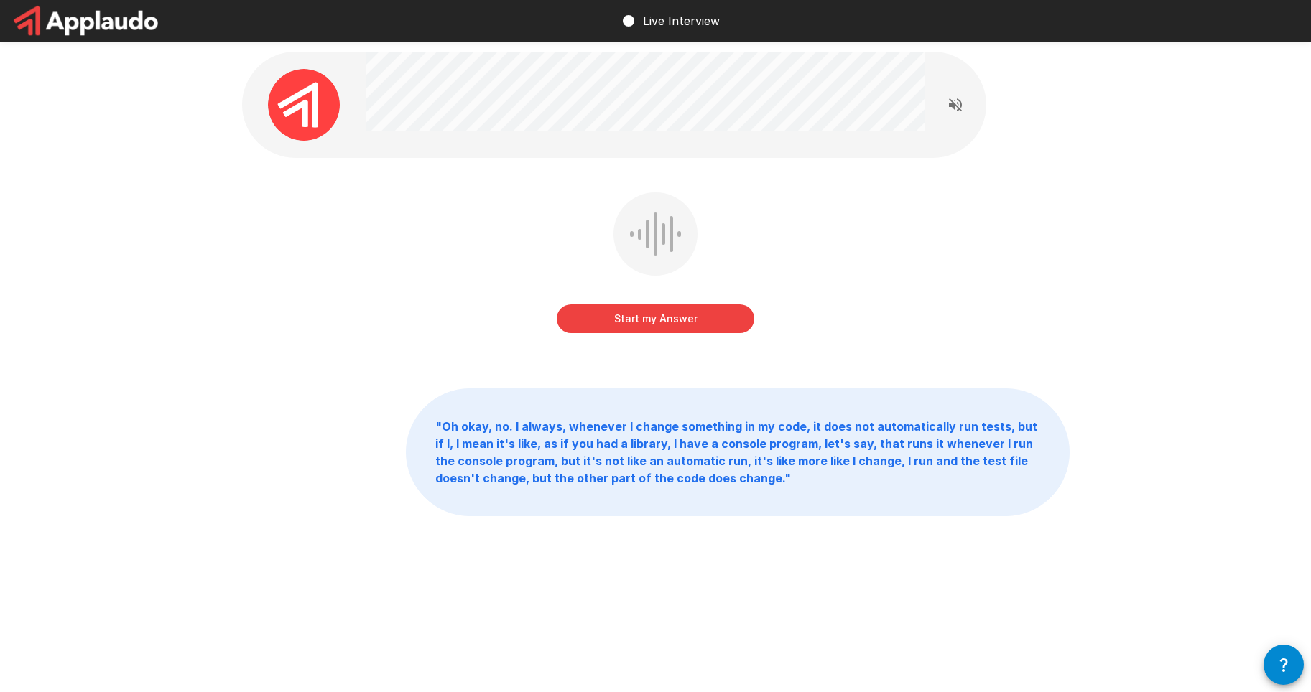
click at [625, 315] on button "Start my Answer" at bounding box center [656, 319] width 198 height 29
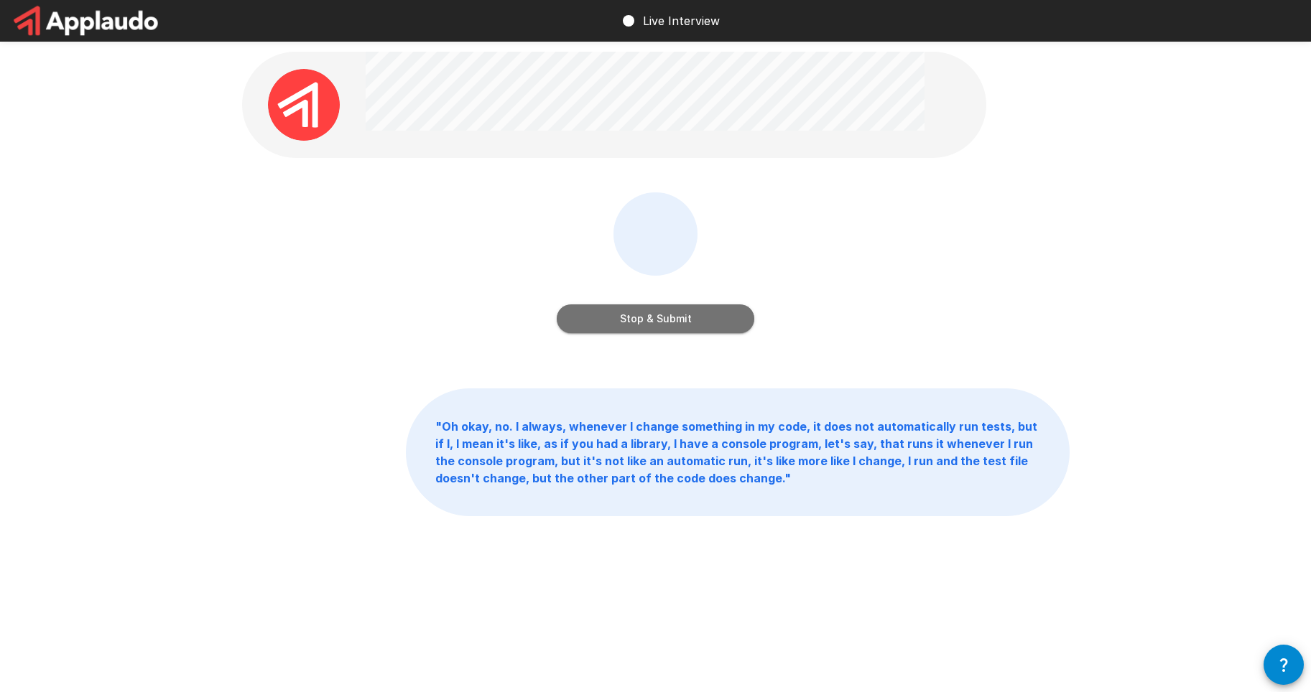
click at [625, 315] on button "Stop & Submit" at bounding box center [656, 319] width 198 height 29
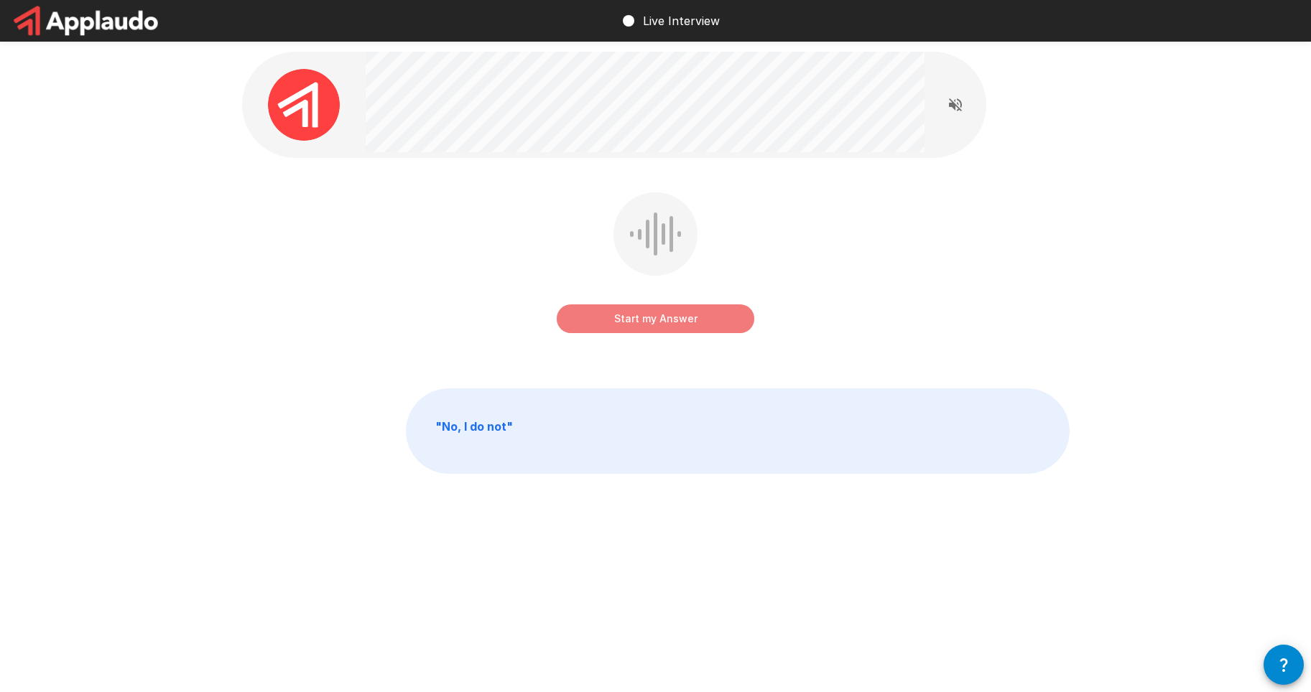
click at [583, 329] on button "Start my Answer" at bounding box center [656, 319] width 198 height 29
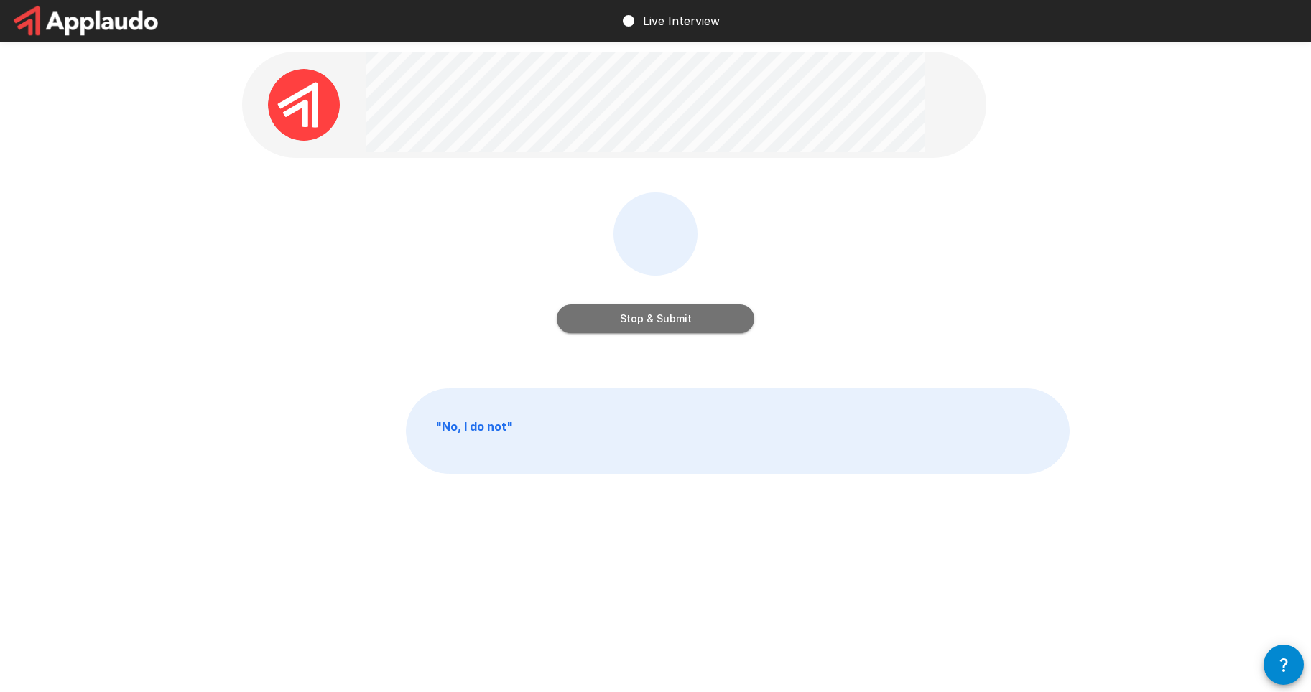
click at [690, 312] on button "Stop & Submit" at bounding box center [656, 319] width 198 height 29
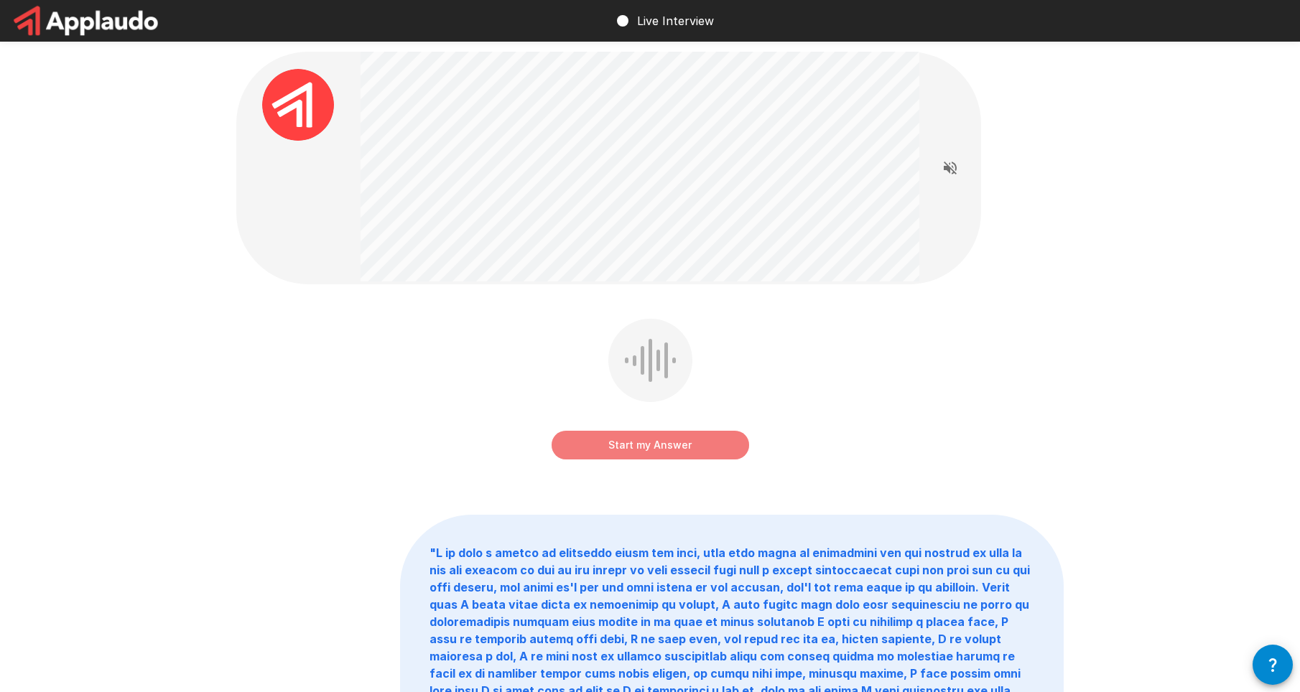
click at [603, 445] on button "Start my Answer" at bounding box center [651, 445] width 198 height 29
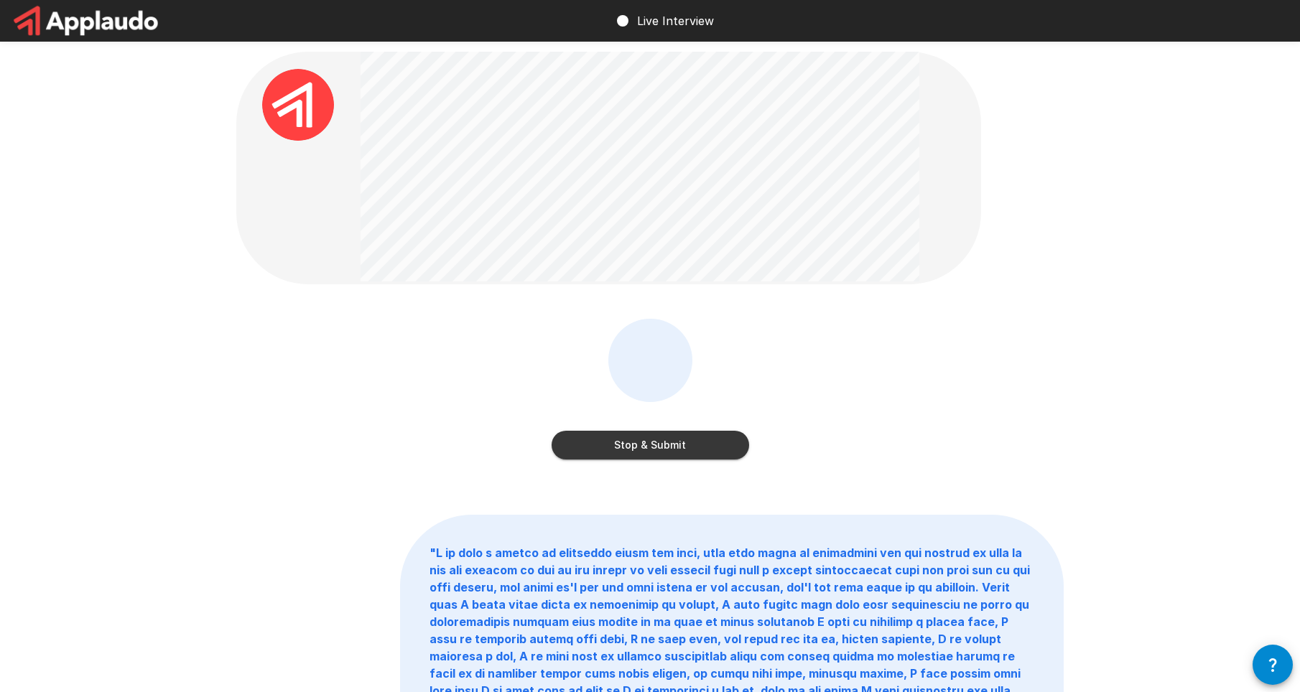
click at [661, 442] on button "Stop & Submit" at bounding box center [651, 445] width 198 height 29
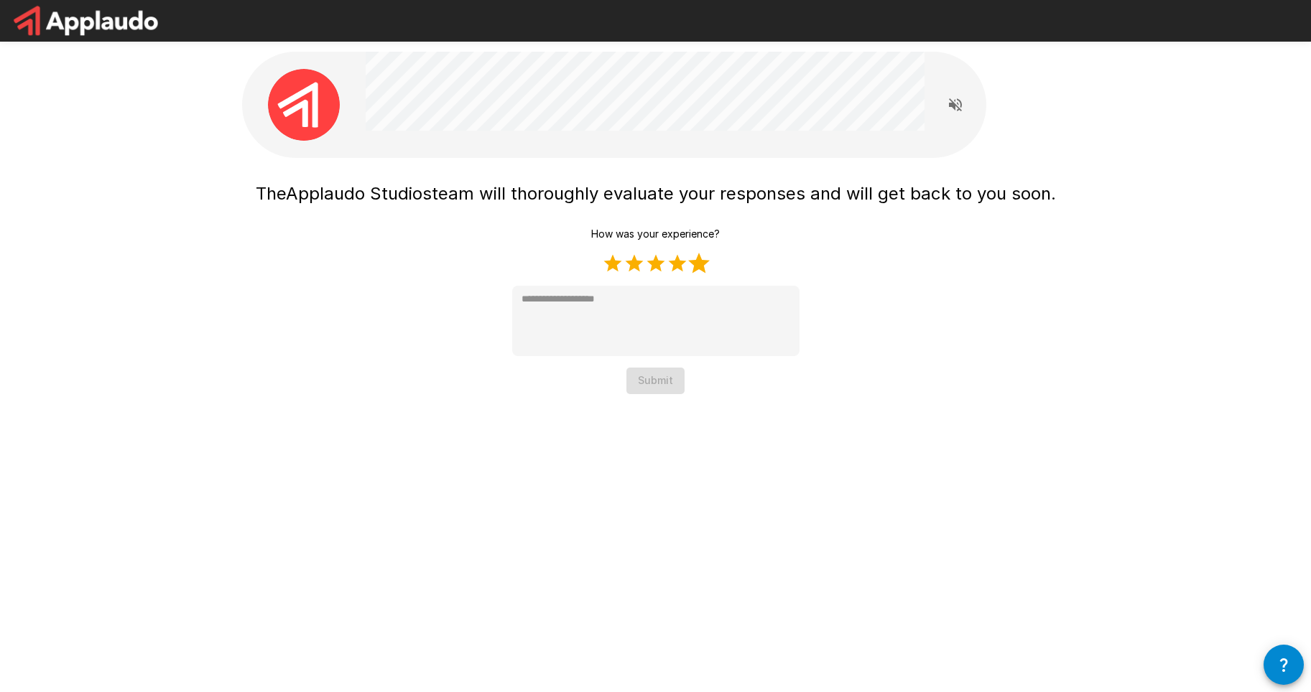
click at [700, 268] on label "5 Stars" at bounding box center [699, 264] width 22 height 22
type textarea "*"
click at [645, 379] on button "Submit" at bounding box center [655, 381] width 58 height 27
